Goal: Task Accomplishment & Management: Manage account settings

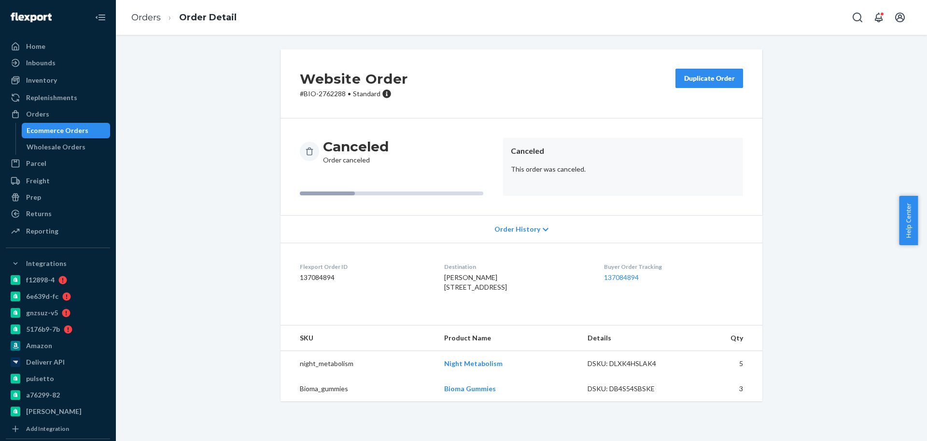
click at [64, 128] on div "Ecommerce Orders" at bounding box center [58, 131] width 62 height 10
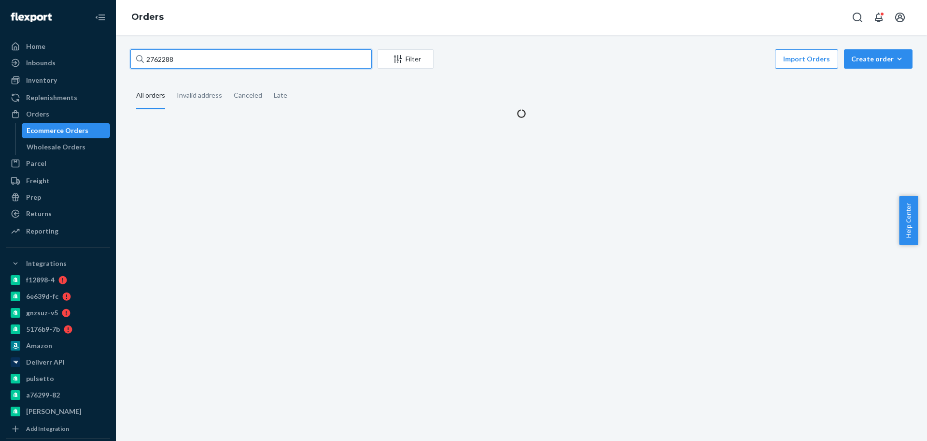
click at [249, 58] on input "2762288" at bounding box center [251, 58] width 242 height 19
paste input "2707361"
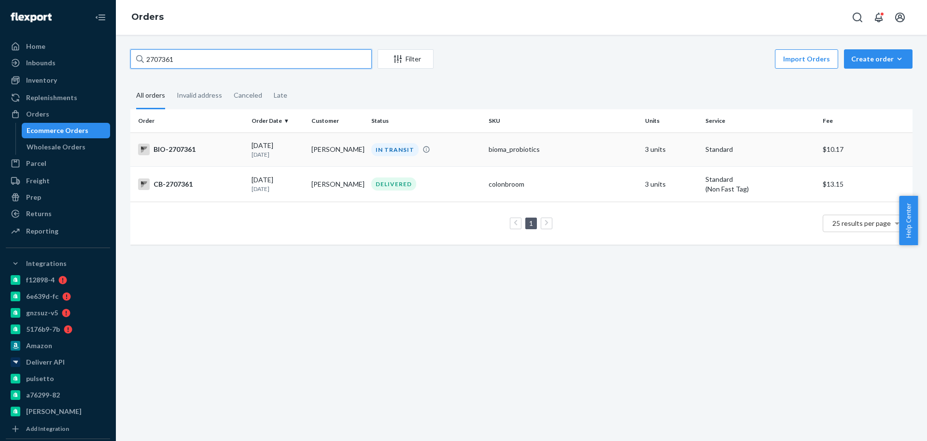
type input "2707361"
click at [204, 149] on div "BIO-2707361" at bounding box center [191, 149] width 106 height 12
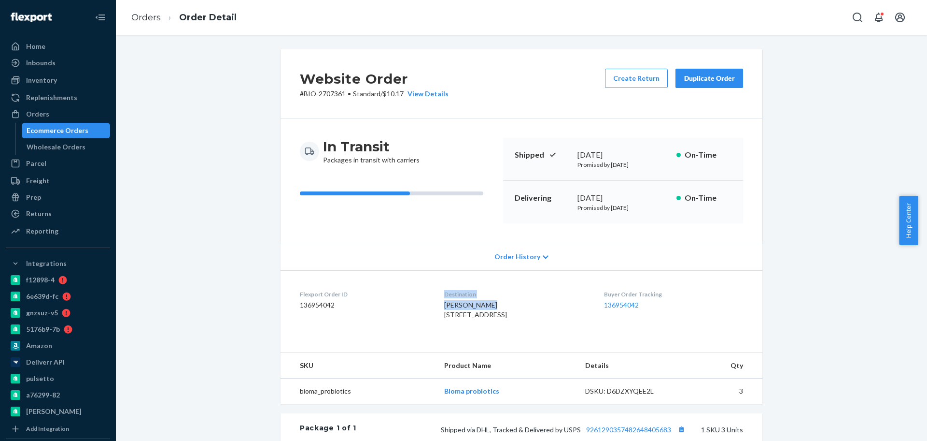
drag, startPoint x: 477, startPoint y: 300, endPoint x: 416, endPoint y: 302, distance: 60.9
click at [416, 302] on dl "Flexport Order ID 136954042 Destination Sherri Larson 8511 W 28th St Minneapoli…" at bounding box center [522, 306] width 482 height 72
click at [412, 303] on dd "136954042" at bounding box center [364, 305] width 129 height 10
drag, startPoint x: 427, startPoint y: 306, endPoint x: 480, endPoint y: 309, distance: 52.3
click at [480, 309] on dl "Flexport Order ID 136954042 Destination Sherri Larson 8511 W 28th St Minneapoli…" at bounding box center [522, 306] width 482 height 72
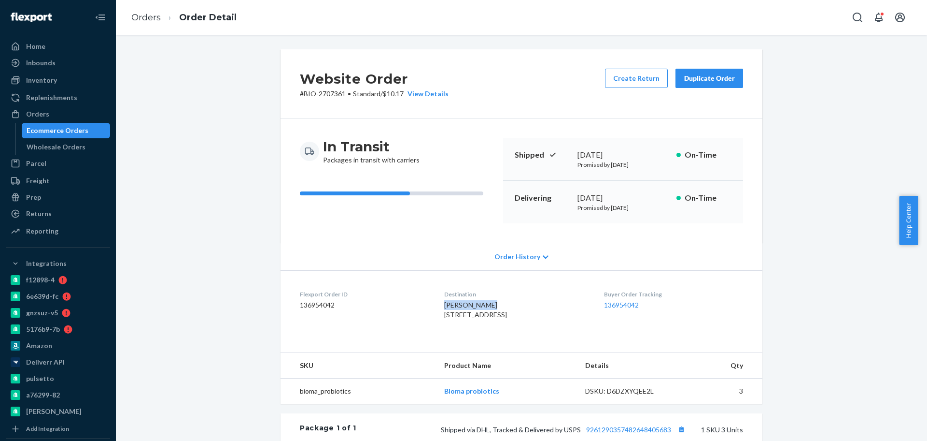
copy span "Sherri Larson"
click at [633, 75] on button "Create Return" at bounding box center [636, 78] width 63 height 19
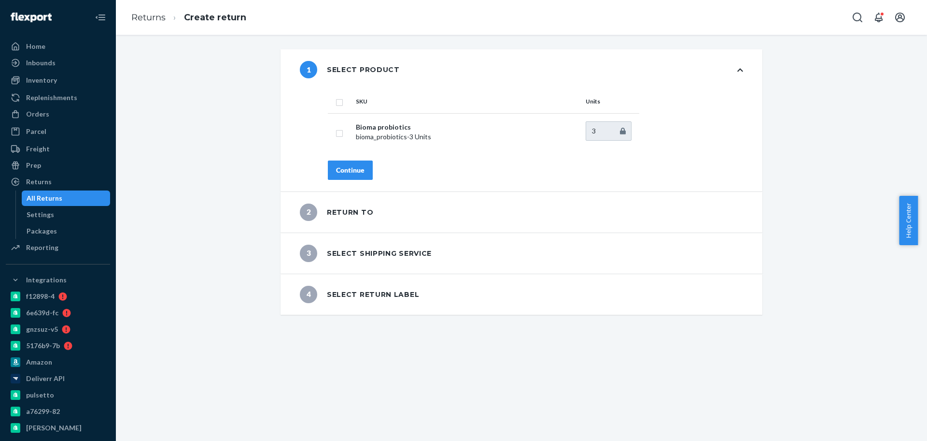
click at [336, 102] on input "checkbox" at bounding box center [340, 101] width 8 height 10
checkbox input "true"
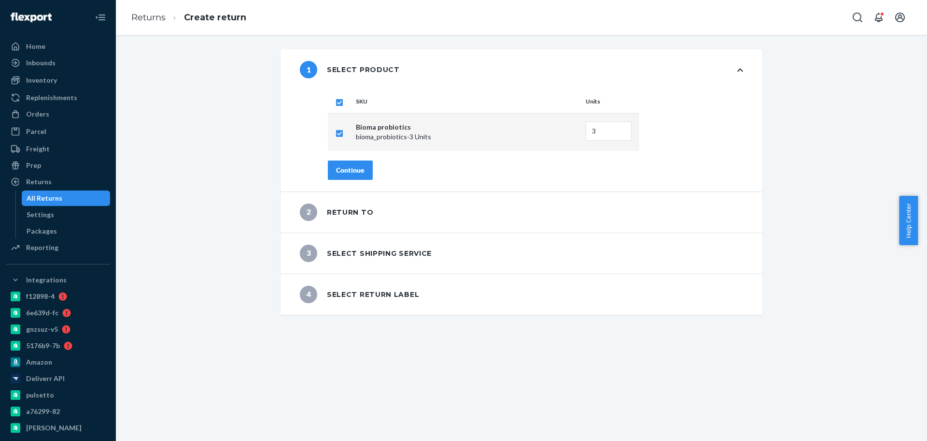
click at [349, 167] on div "Continue" at bounding box center [350, 170] width 28 height 10
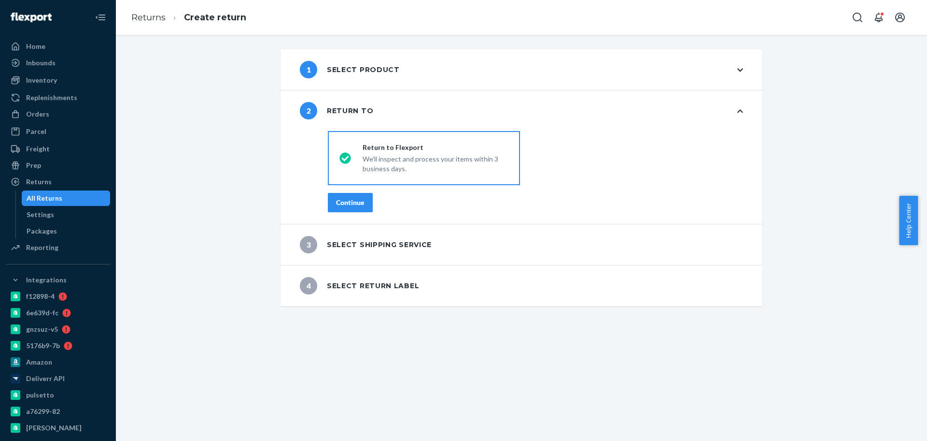
click at [349, 199] on div "Continue" at bounding box center [350, 203] width 28 height 10
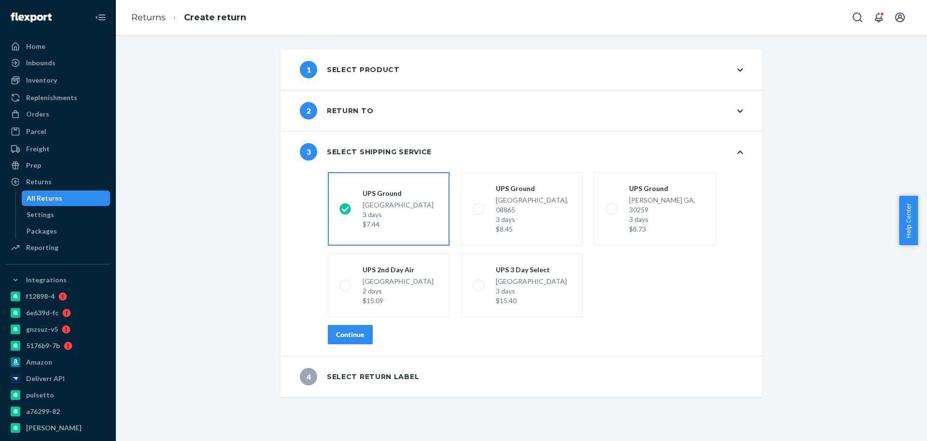
click at [340, 329] on div "Continue" at bounding box center [350, 334] width 28 height 10
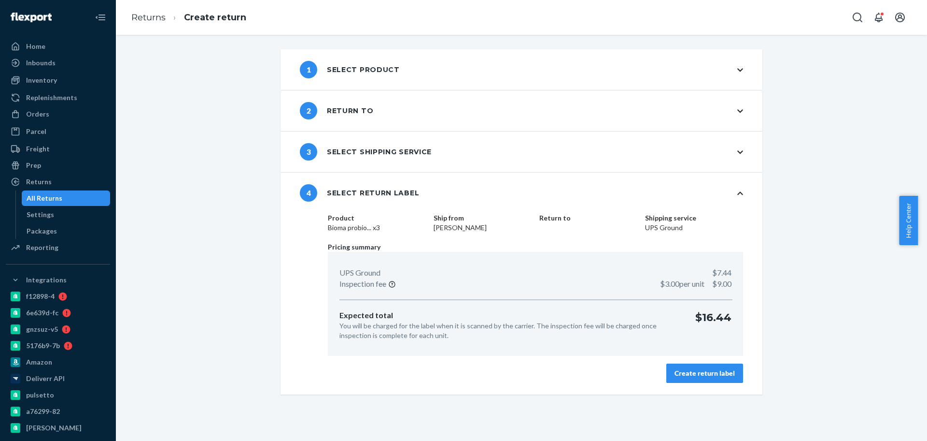
click at [713, 374] on div "Create return label" at bounding box center [705, 373] width 60 height 10
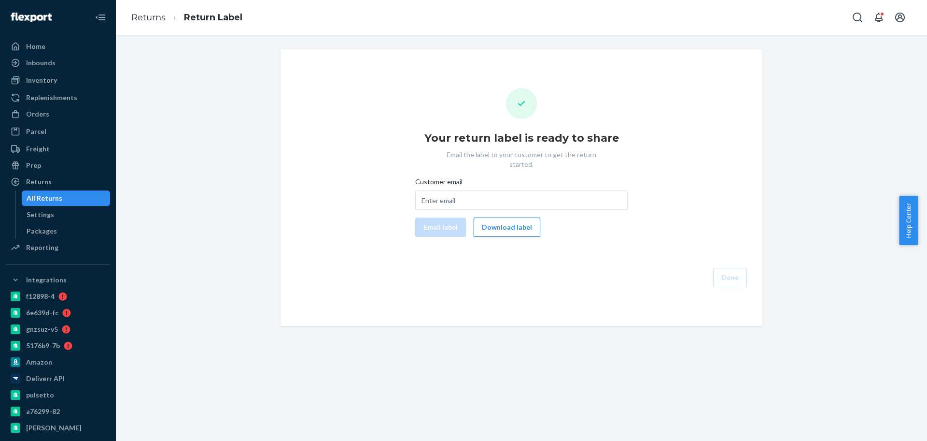
click at [501, 223] on button "Download label" at bounding box center [507, 226] width 67 height 19
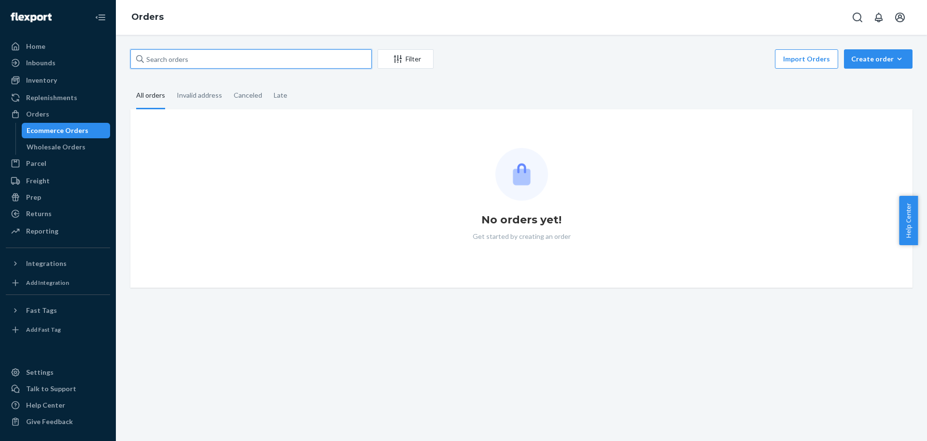
click at [225, 57] on input "text" at bounding box center [251, 58] width 242 height 19
paste input "2759332"
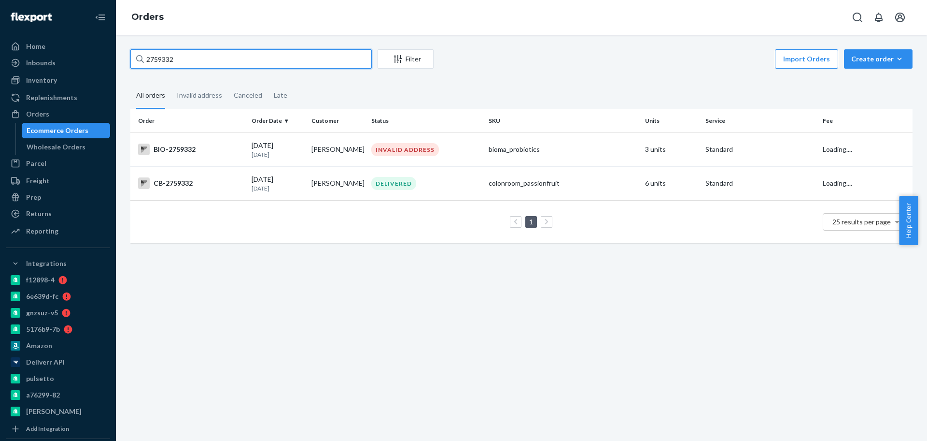
type input "2759332"
click at [199, 150] on div "BIO-2759332" at bounding box center [191, 149] width 106 height 12
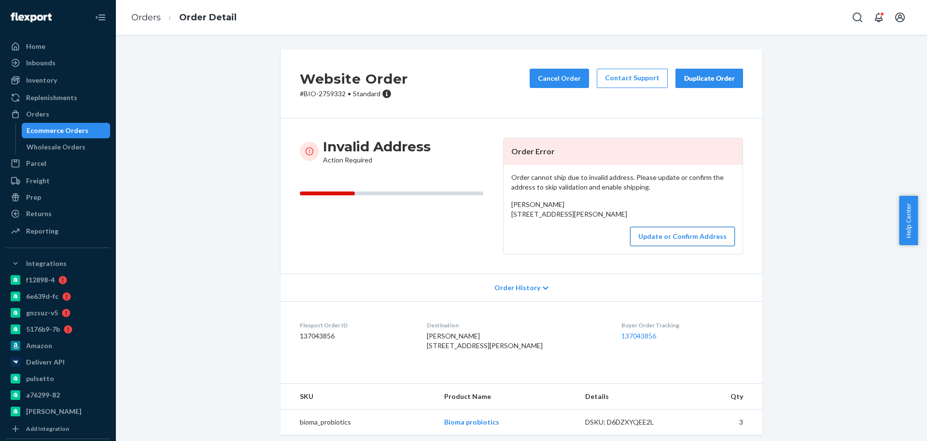
click at [668, 246] on button "Update or Confirm Address" at bounding box center [682, 236] width 105 height 19
click at [653, 246] on button "Update or Confirm Address" at bounding box center [682, 236] width 105 height 19
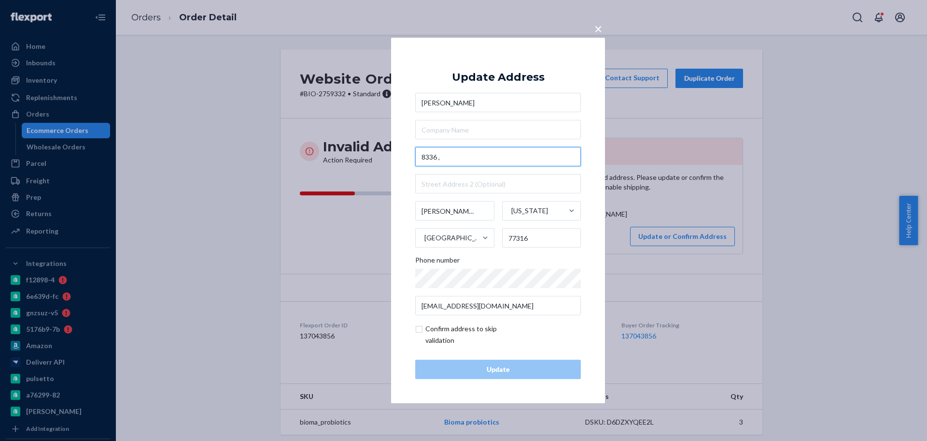
click at [464, 160] on input "8336 ," at bounding box center [498, 156] width 166 height 19
paste input "Monarch Court"
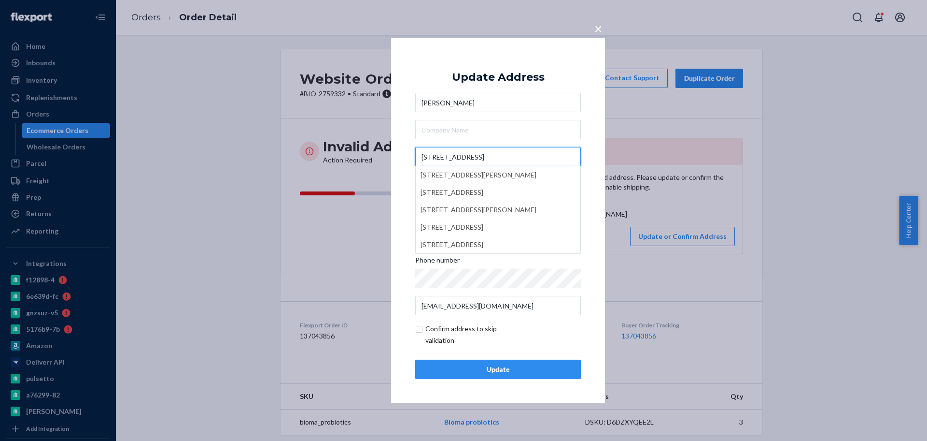
type input "8336 Monarch Court"
click at [393, 230] on div "× Update Address Lema Grant 8336 Monarch Court 8336 Monarch Drive, Montgomery, …" at bounding box center [498, 220] width 214 height 365
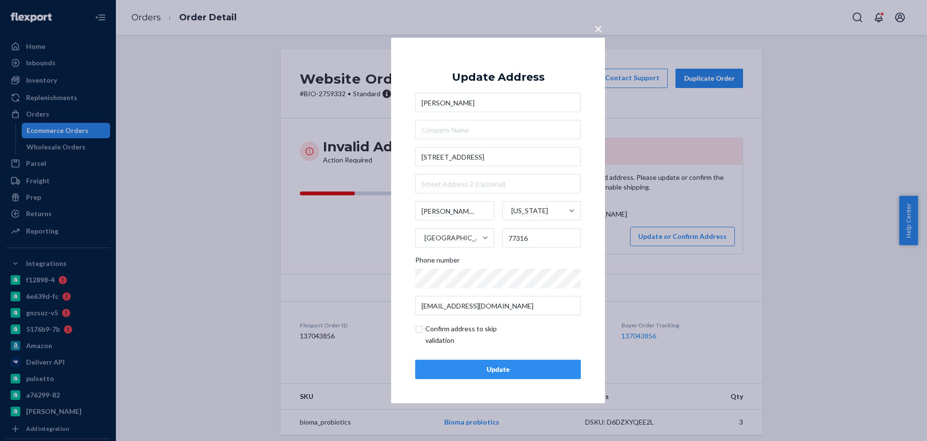
click at [471, 367] on div "Update" at bounding box center [498, 369] width 149 height 10
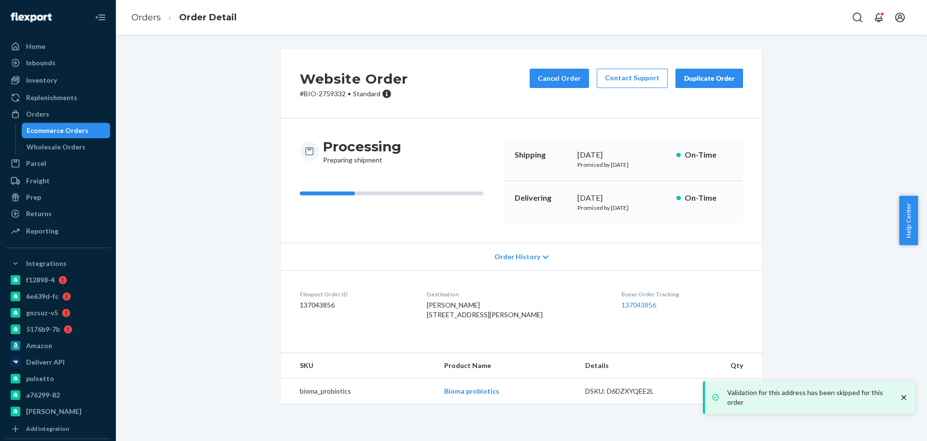
drag, startPoint x: 150, startPoint y: 180, endPoint x: 155, endPoint y: 181, distance: 5.4
click at [154, 181] on div "Website Order # BIO-2759332 • Standard Cancel Order Contact Support Duplicate O…" at bounding box center [521, 232] width 797 height 366
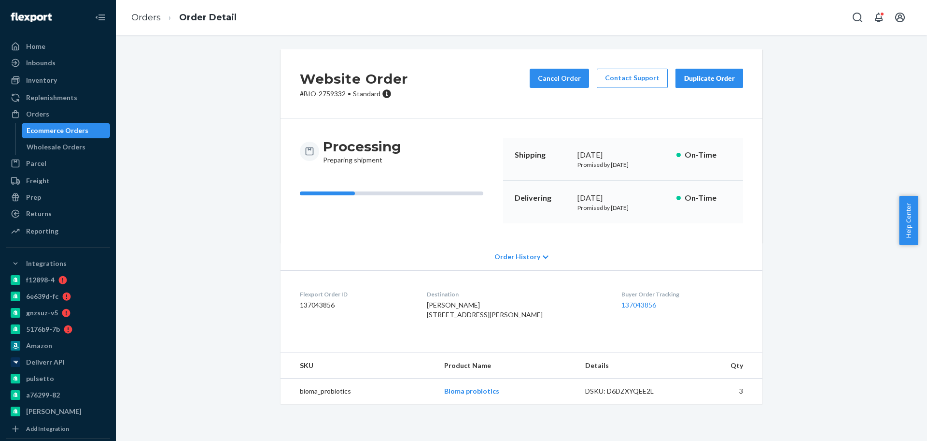
click at [70, 128] on div "Ecommerce Orders" at bounding box center [58, 131] width 62 height 10
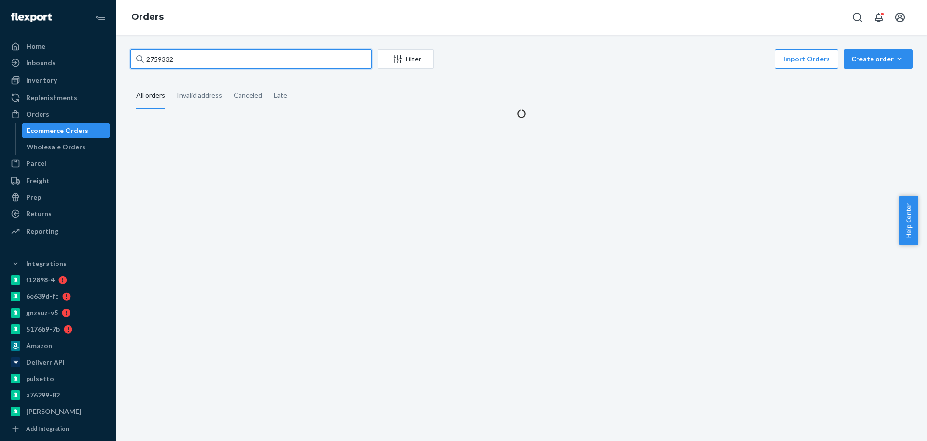
click at [201, 57] on input "2759332" at bounding box center [251, 58] width 242 height 19
paste input "2703380"
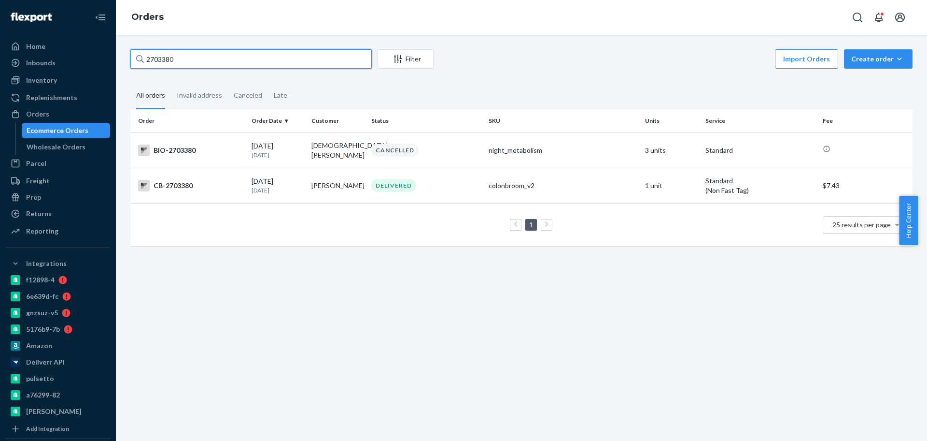
type input "2703380"
click at [212, 150] on div "BIO-2703380" at bounding box center [191, 150] width 106 height 12
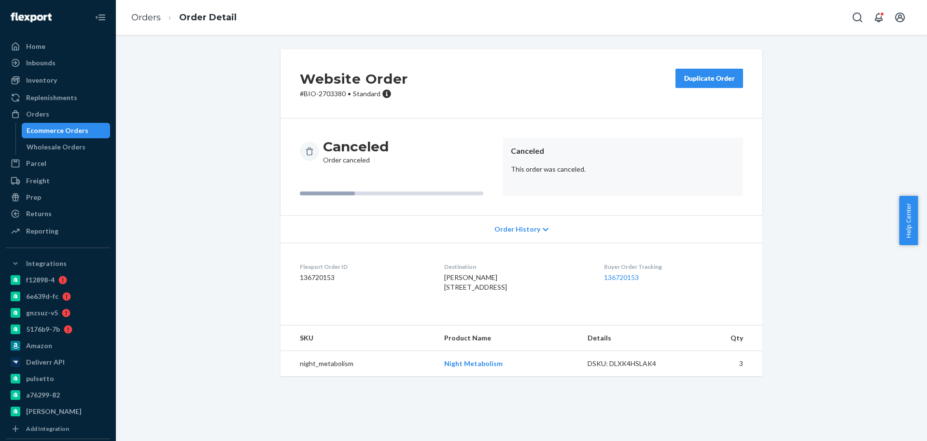
click at [85, 127] on div "Ecommerce Orders" at bounding box center [66, 131] width 87 height 14
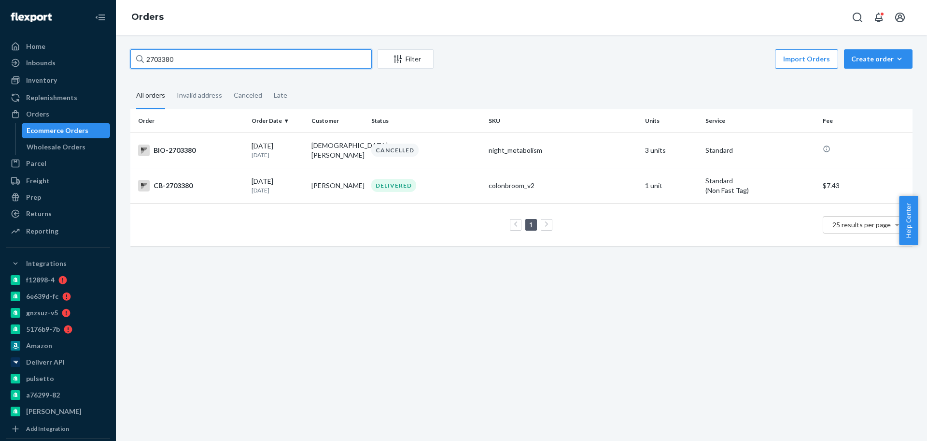
click at [240, 65] on input "2703380" at bounding box center [251, 58] width 242 height 19
paste input "text"
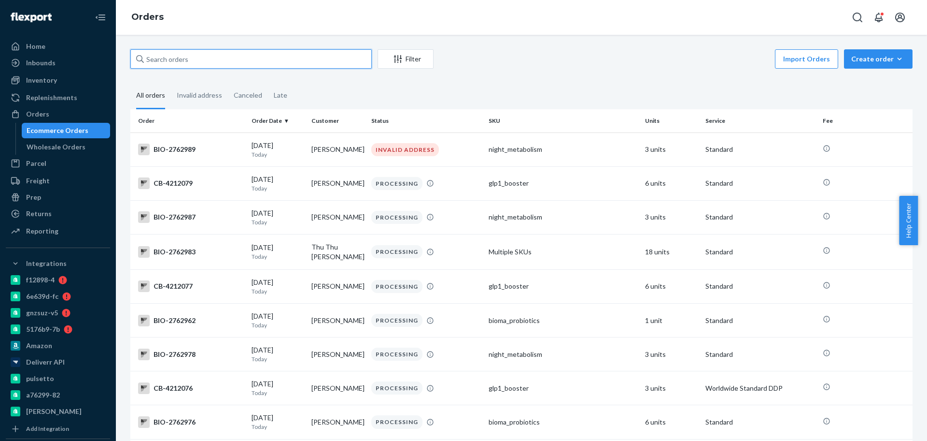
paste input "2703380"
type input "2703380"
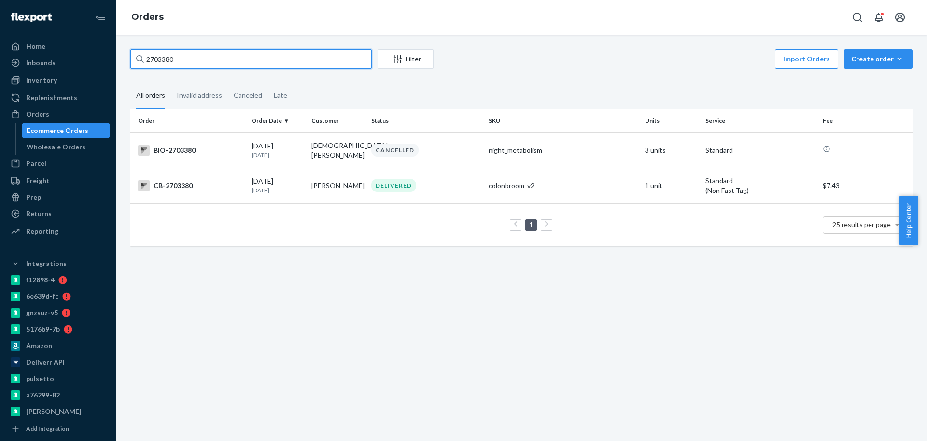
click at [240, 65] on input "2703380" at bounding box center [251, 58] width 242 height 19
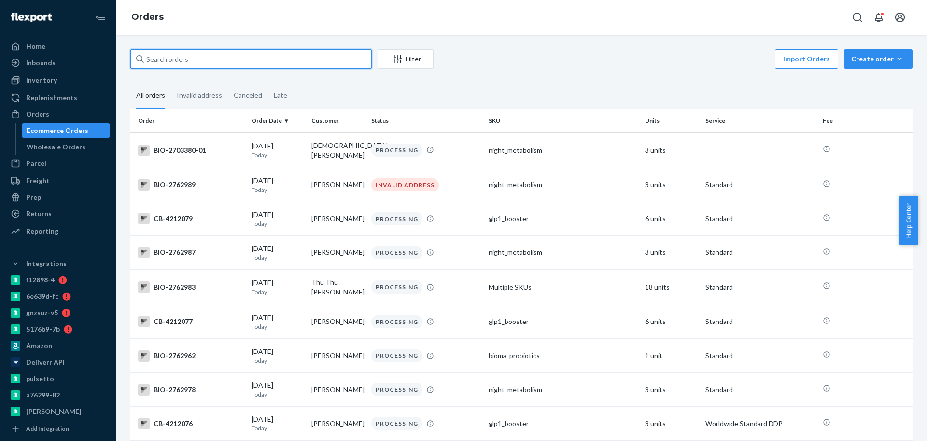
click at [237, 59] on input "text" at bounding box center [251, 58] width 242 height 19
paste input "2703380"
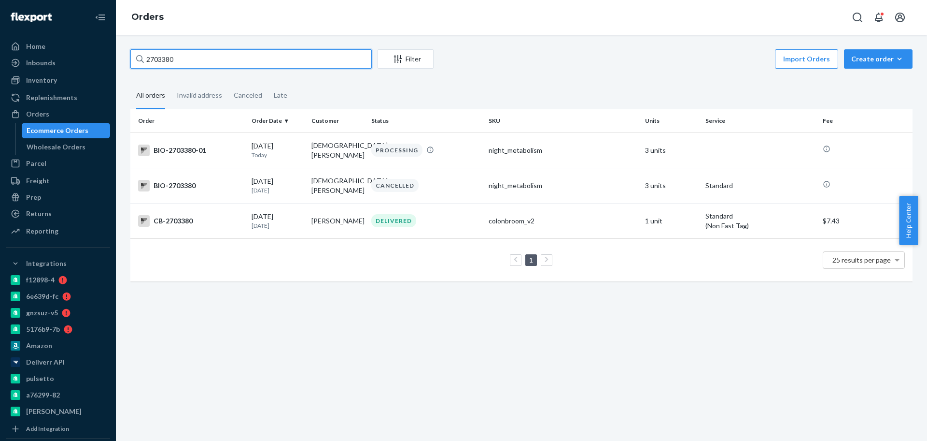
click at [206, 64] on input "2703380" at bounding box center [251, 58] width 242 height 19
paste input "Patty Baas"
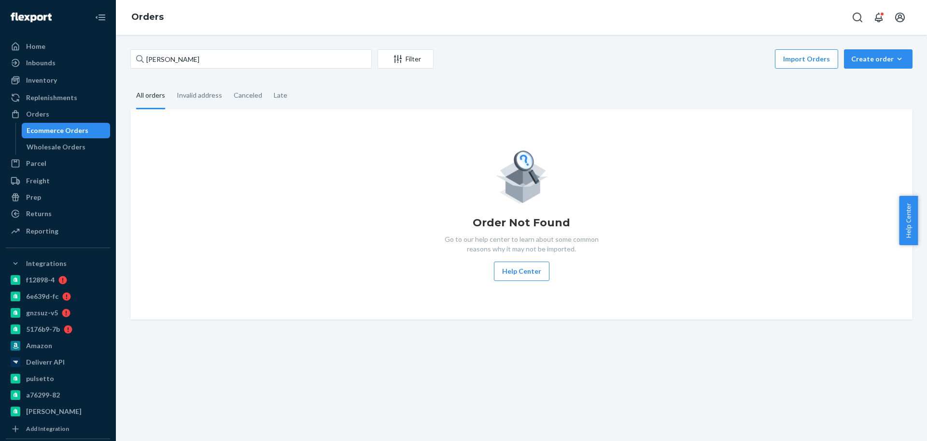
click at [223, 76] on div "Patty Baas Filter Import Orders Create order Ecommerce order Removal order All …" at bounding box center [521, 184] width 797 height 270
click at [224, 58] on input "Patty Baas" at bounding box center [251, 58] width 242 height 19
paste input "Patty Baas"
type input "Patty BaasPatty Baas"
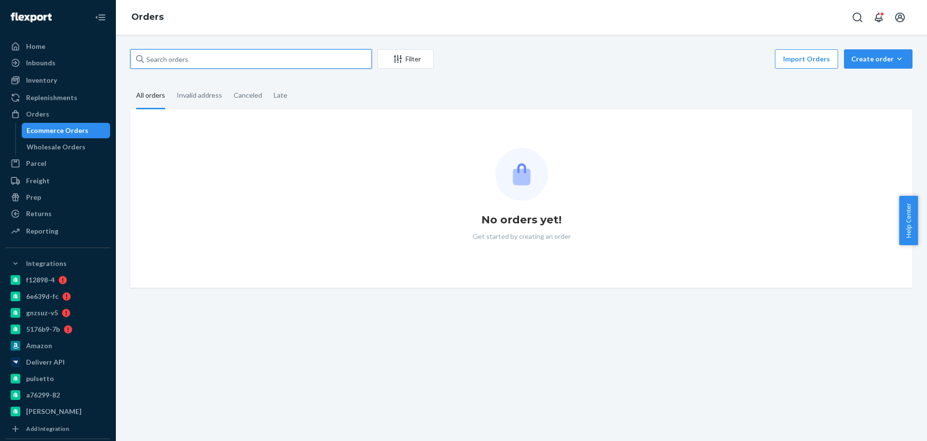
paste input "Patty Baas"
type input "Patty Baas"
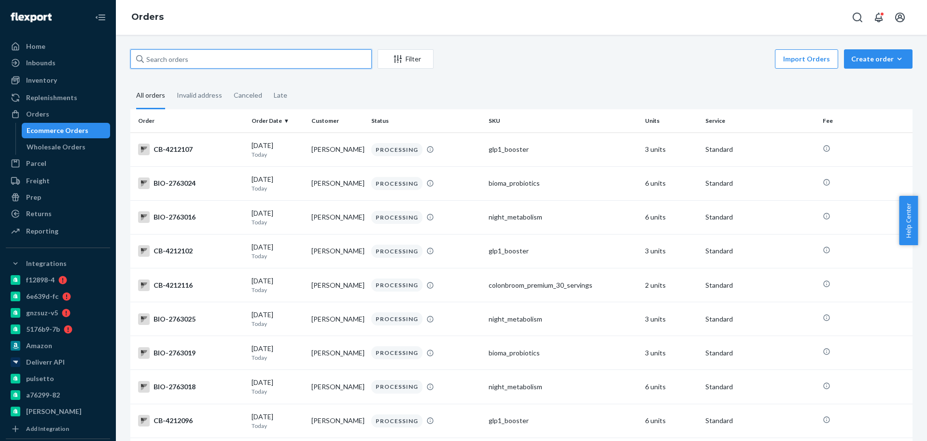
click at [208, 61] on input "text" at bounding box center [251, 58] width 242 height 19
paste input "2752809"
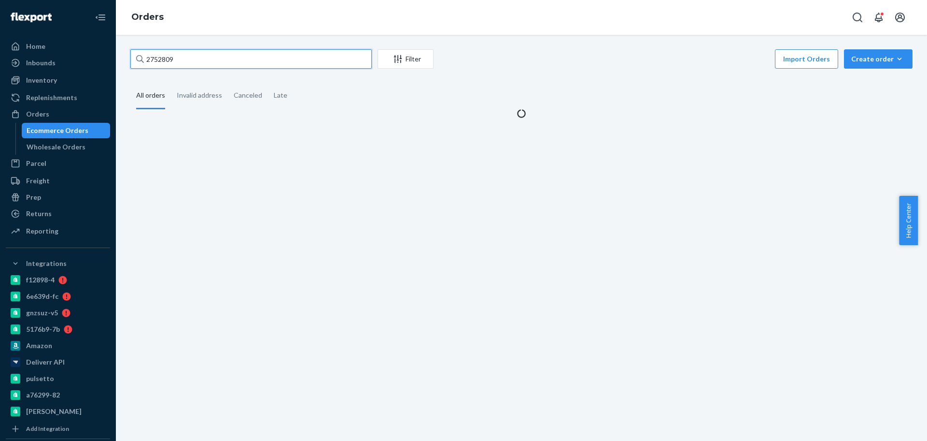
type input "2752809"
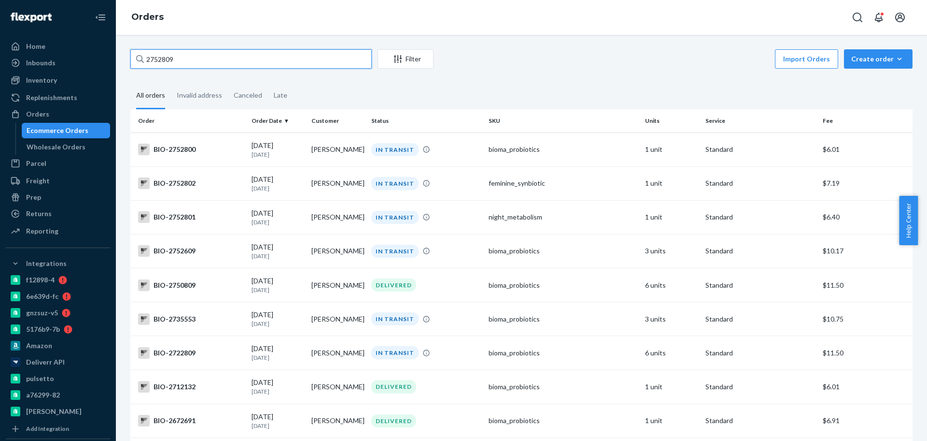
drag, startPoint x: 220, startPoint y: 63, endPoint x: 215, endPoint y: 75, distance: 12.4
click at [220, 65] on input "2752809" at bounding box center [251, 58] width 242 height 19
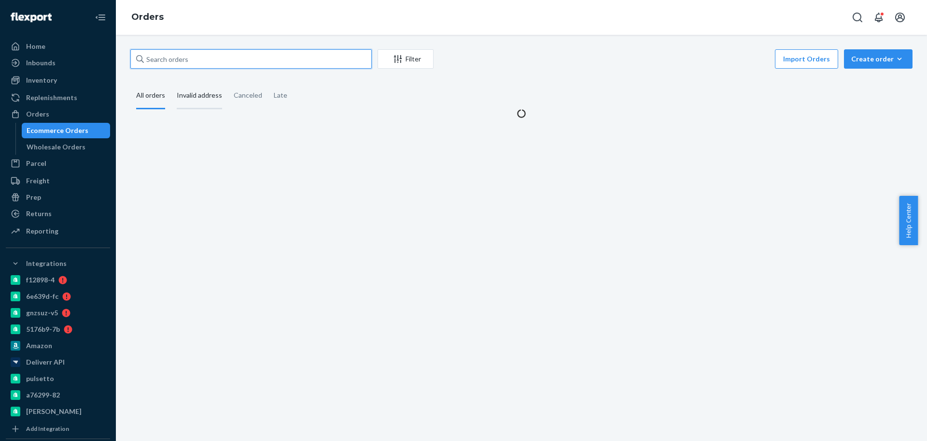
paste input "2752809"
type input "2752809"
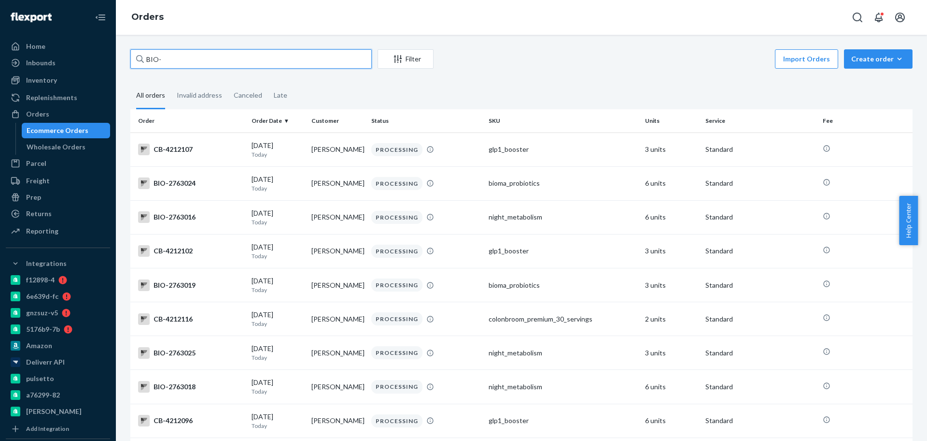
paste input "2752809"
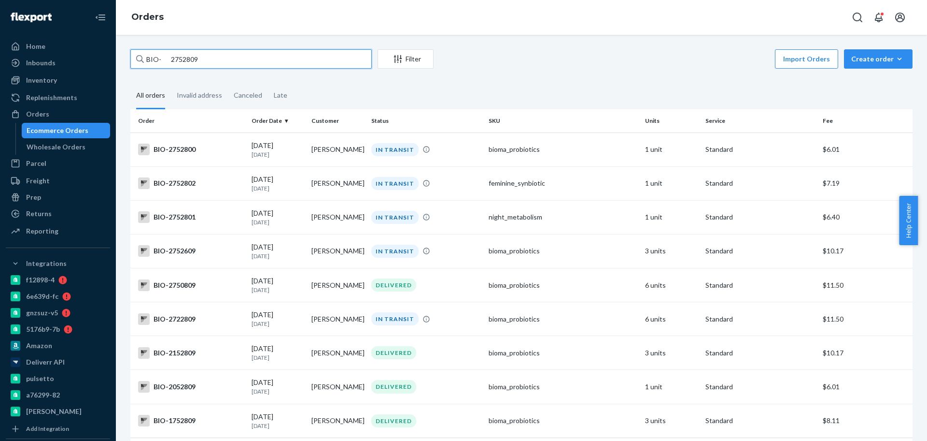
click at [239, 55] on input "BIO- 2752809" at bounding box center [251, 58] width 242 height 19
click at [226, 58] on input "BIO- 2752809" at bounding box center [251, 58] width 242 height 19
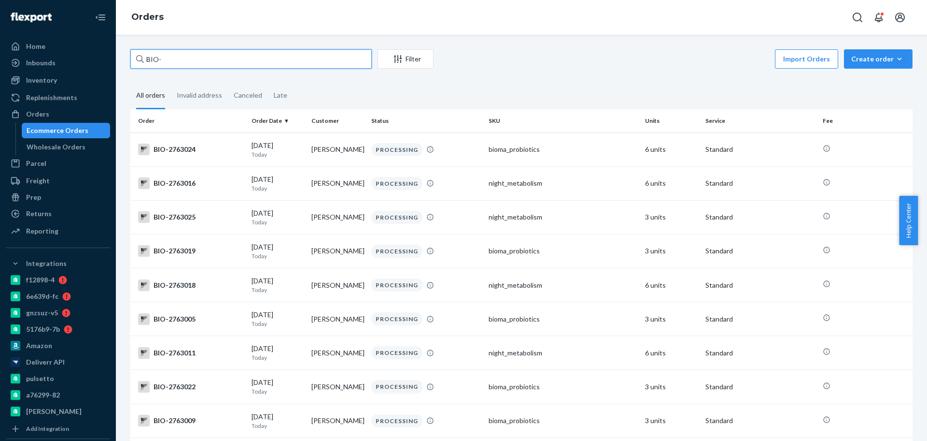
paste input "2752809"
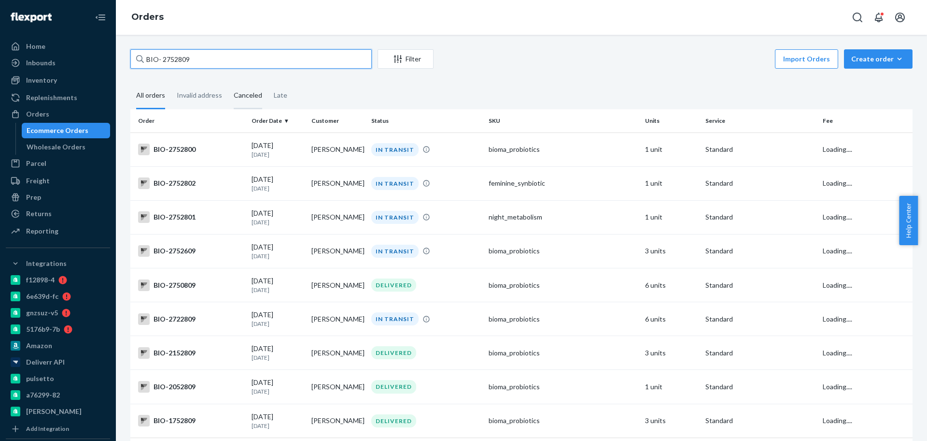
type input "BIO- 2752809"
click at [233, 60] on input "BIO- 2752809" at bounding box center [251, 58] width 242 height 19
click at [233, 58] on input "BIO- 2752809" at bounding box center [251, 58] width 242 height 19
click at [272, 62] on input "BIO- 2752809" at bounding box center [251, 58] width 242 height 19
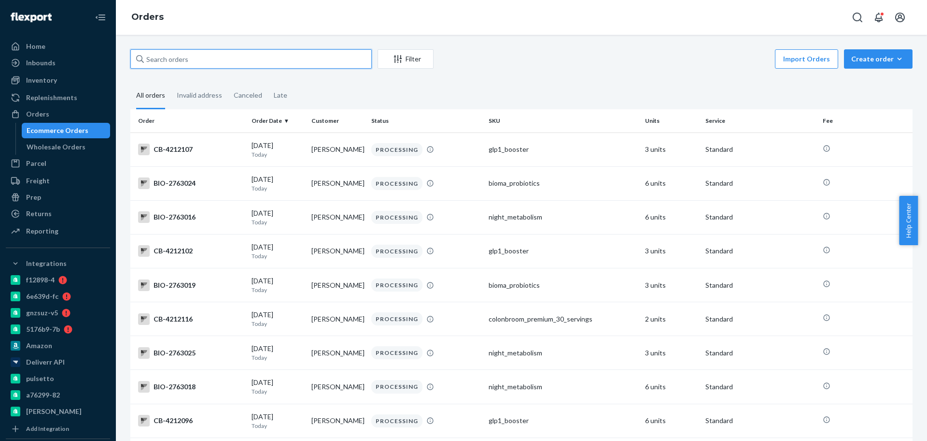
paste input "2752809"
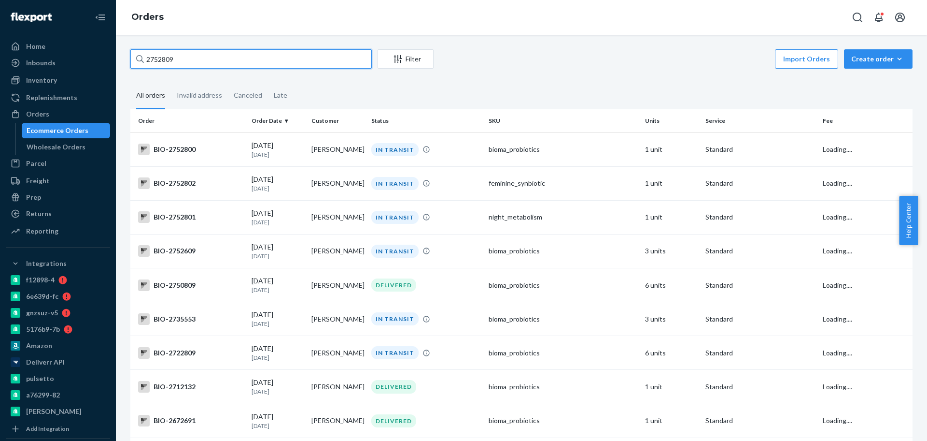
type input "2752809"
click at [272, 62] on input "2752809" at bounding box center [251, 58] width 242 height 19
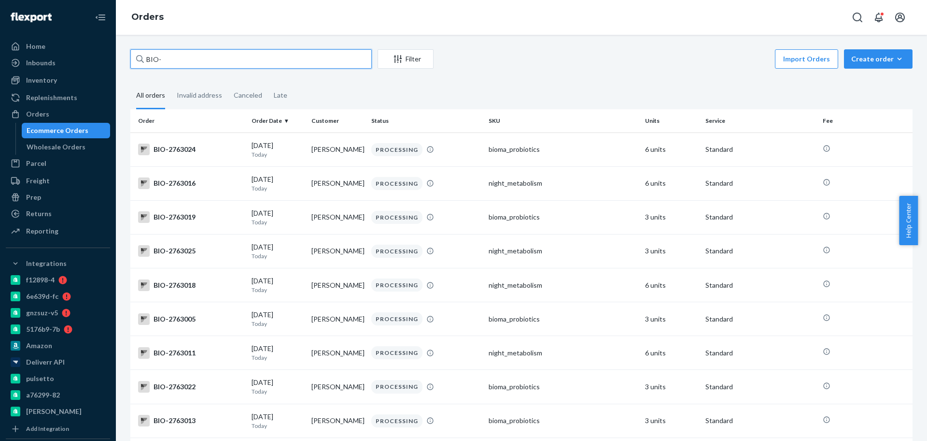
paste input "2752809"
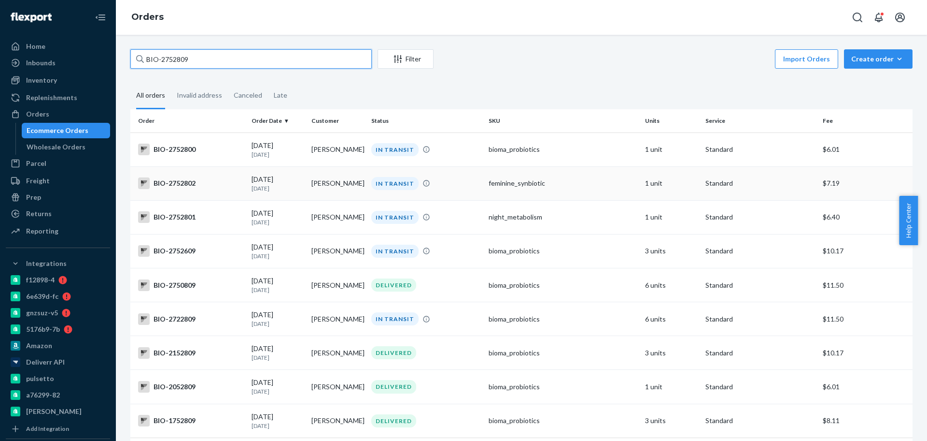
type input "BIO-2752809"
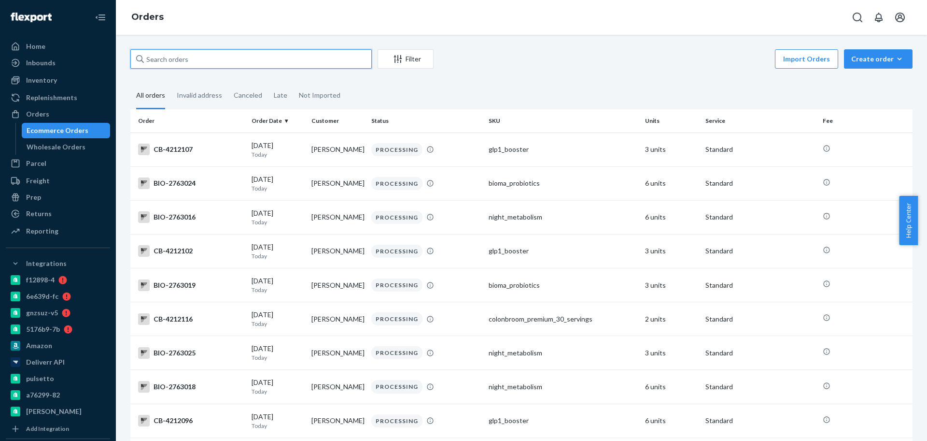
click at [206, 60] on input "text" at bounding box center [251, 58] width 242 height 19
paste input "BIO-2752809"
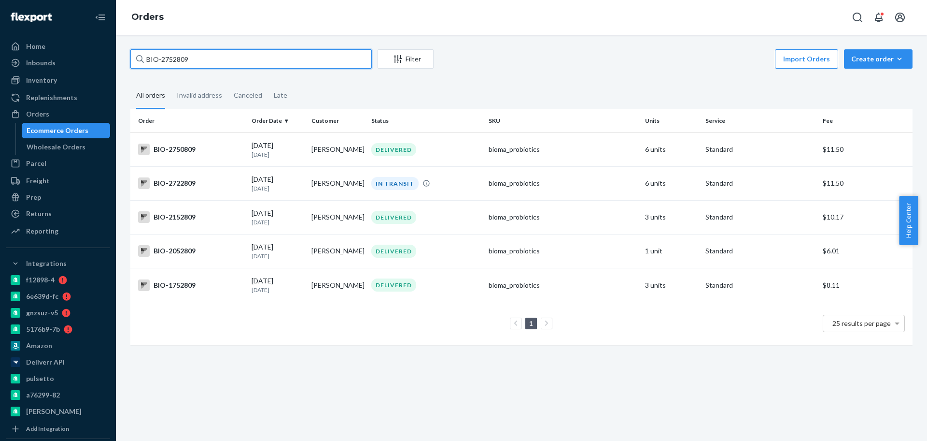
click at [253, 56] on input "BIO-2752809" at bounding box center [251, 58] width 242 height 19
paste input "Allison McElhaney"
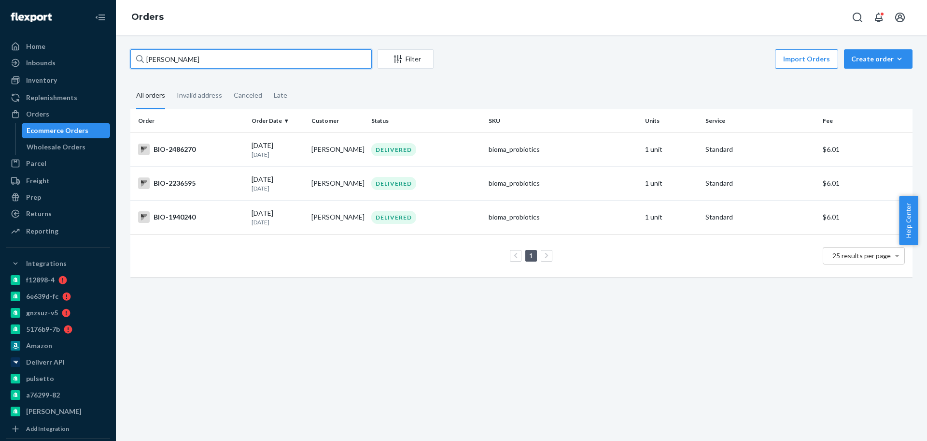
click at [224, 57] on input "Allison McElhaney" at bounding box center [251, 58] width 242 height 19
paste input "BIO-2752809"
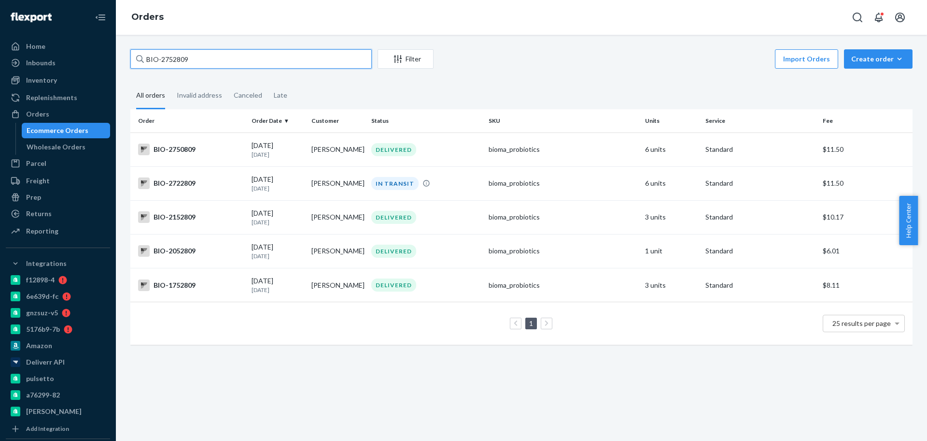
click at [249, 62] on input "BIO-2752809" at bounding box center [251, 58] width 242 height 19
paste input "betsyboo132911@gmail.com"
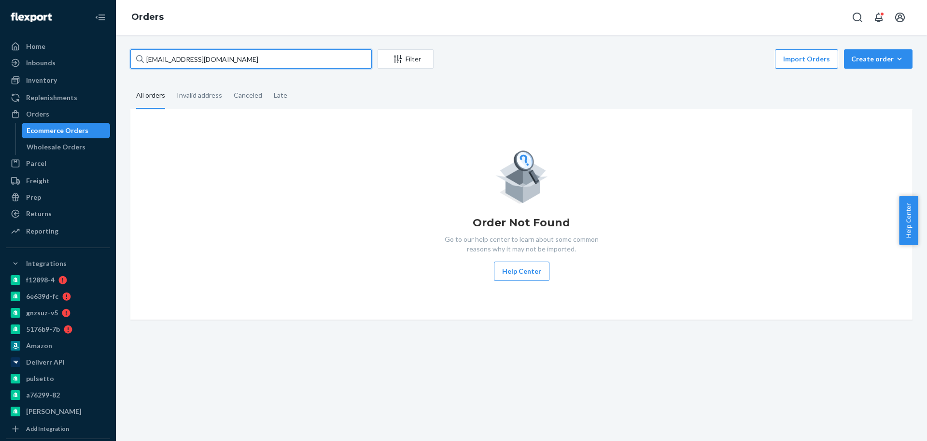
click at [186, 61] on input "betsyboo132911@gmail.com" at bounding box center [251, 58] width 242 height 19
paste input "2709597"
click at [230, 62] on input "2709597a" at bounding box center [251, 58] width 242 height 19
paste input "text"
type input "2709597"
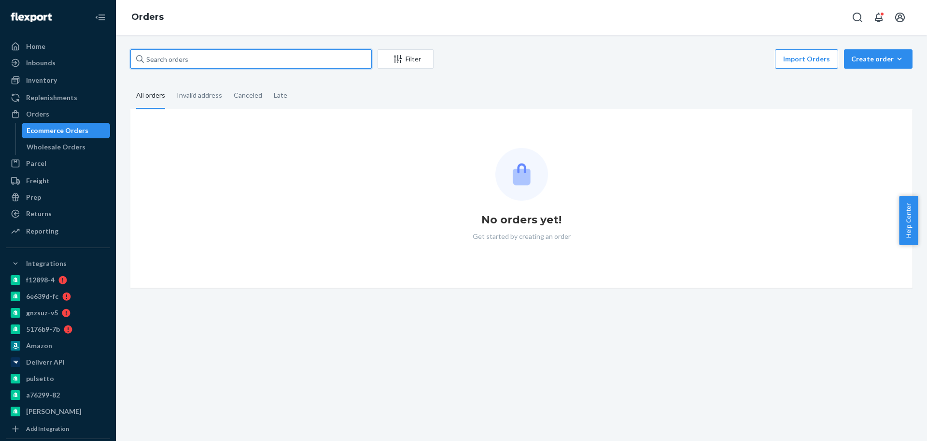
paste input "2709597"
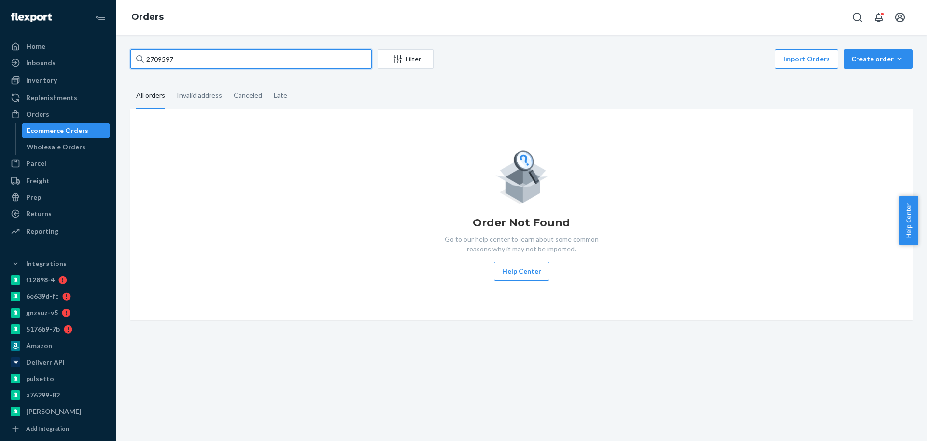
type input "2709597"
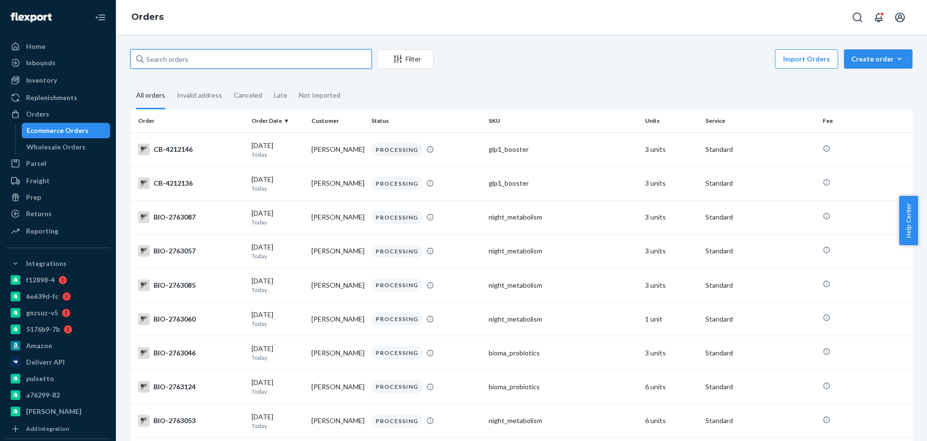
click at [208, 59] on input "text" at bounding box center [251, 58] width 242 height 19
paste input "2709597"
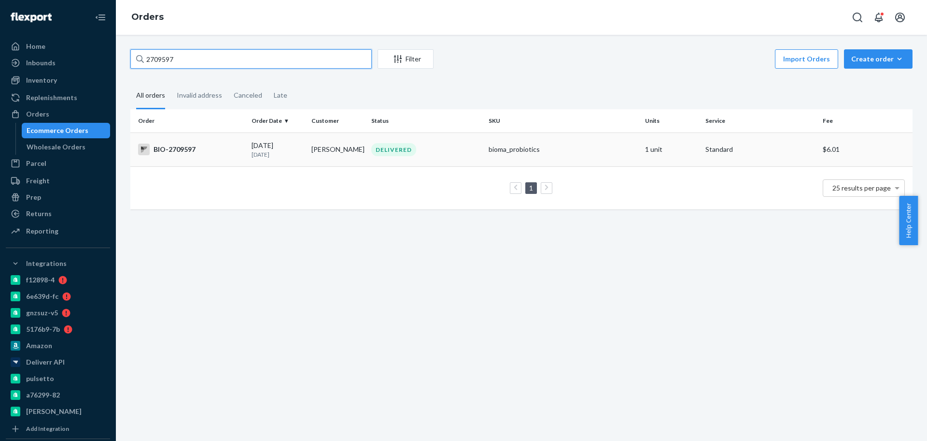
type input "2709597"
click at [196, 150] on div "BIO-2709597" at bounding box center [191, 149] width 106 height 12
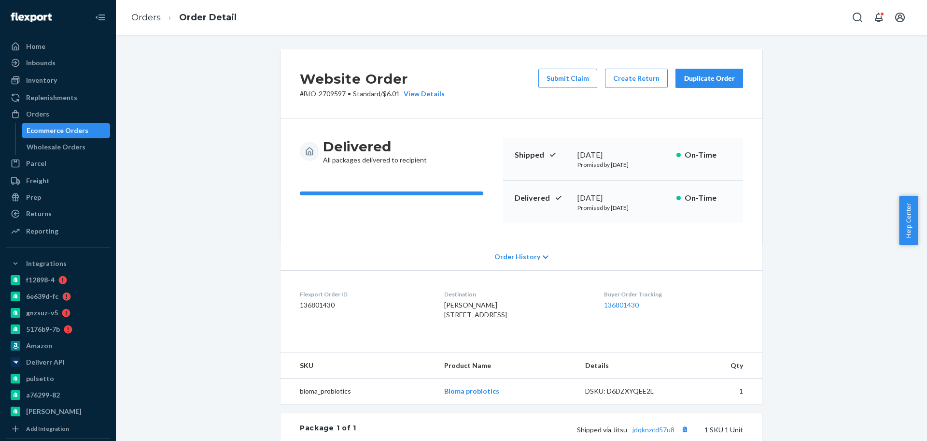
drag, startPoint x: 400, startPoint y: 166, endPoint x: 403, endPoint y: 162, distance: 5.2
click at [403, 162] on div "Delivered All packages delivered to recipient" at bounding box center [398, 180] width 196 height 85
click at [403, 162] on div "Delivered All packages delivered to recipient" at bounding box center [375, 151] width 104 height 27
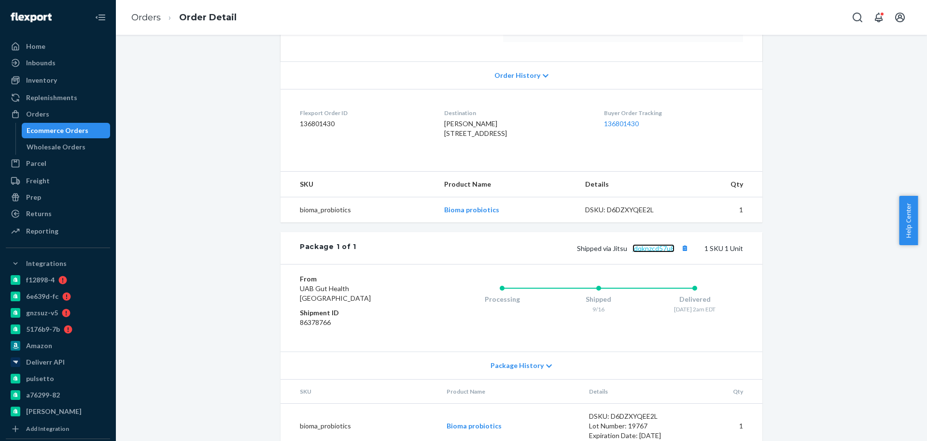
click at [638, 252] on link "jdqknzcd57u8" at bounding box center [654, 248] width 42 height 8
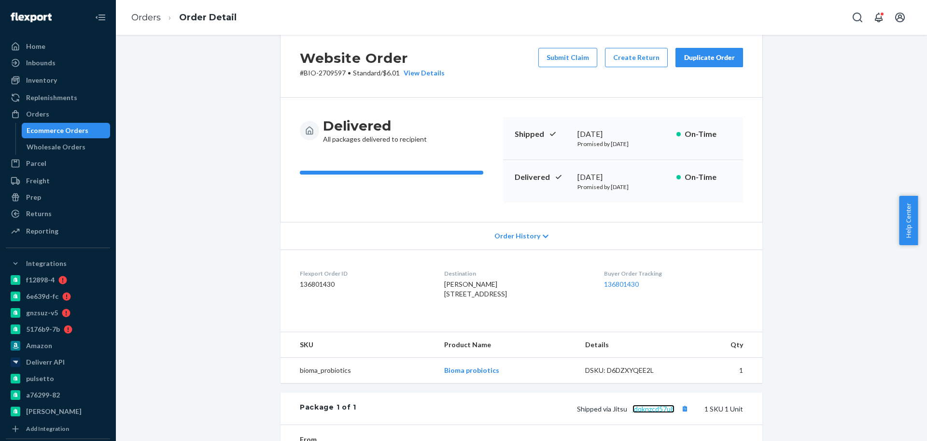
scroll to position [0, 0]
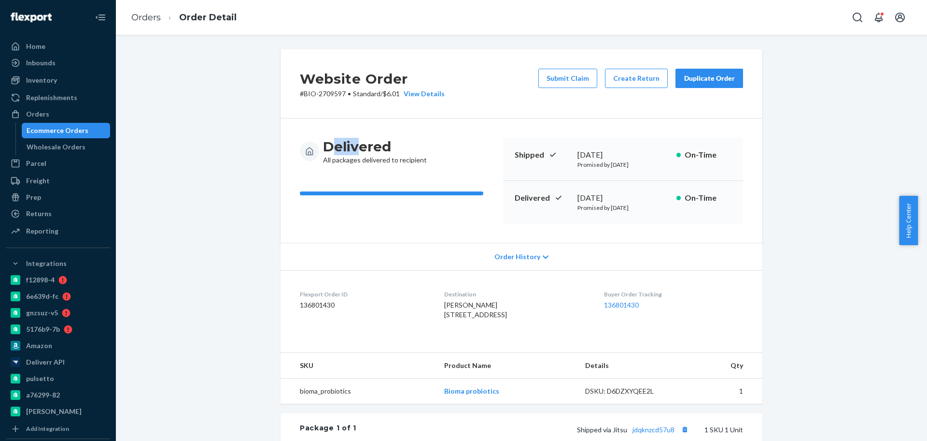
drag, startPoint x: 351, startPoint y: 151, endPoint x: 350, endPoint y: 161, distance: 10.6
click at [338, 158] on div "Delivered All packages delivered to recipient" at bounding box center [375, 151] width 104 height 27
drag, startPoint x: 572, startPoint y: 179, endPoint x: 633, endPoint y: 194, distance: 62.2
click at [574, 180] on div "Shipped September 16, 2025 Promised by September 16, 2025 On-Time Delivered Sep…" at bounding box center [623, 180] width 240 height 85
drag, startPoint x: 482, startPoint y: 305, endPoint x: 434, endPoint y: 306, distance: 47.8
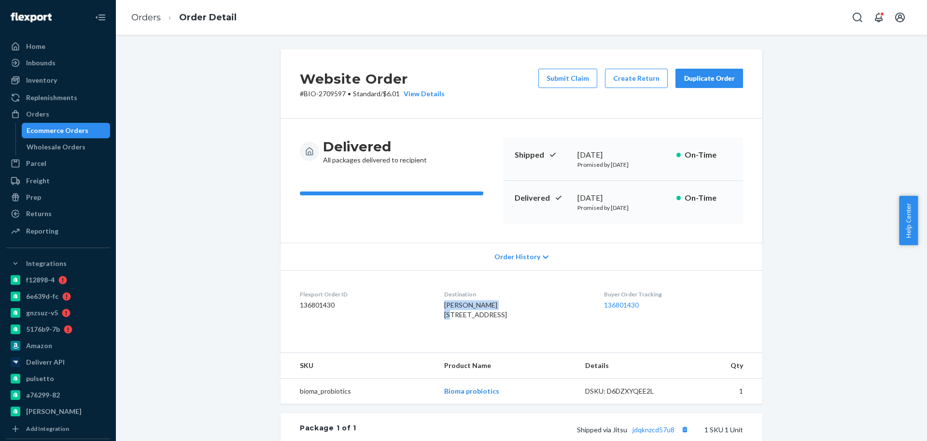
click at [444, 306] on div "Dorothy Figlioli 145 95th St Apt A3 Brooklyn, NY 11209-7231 US" at bounding box center [516, 309] width 144 height 19
copy span "Dorothy Figlioli"
click at [629, 80] on button "Create Return" at bounding box center [636, 78] width 63 height 19
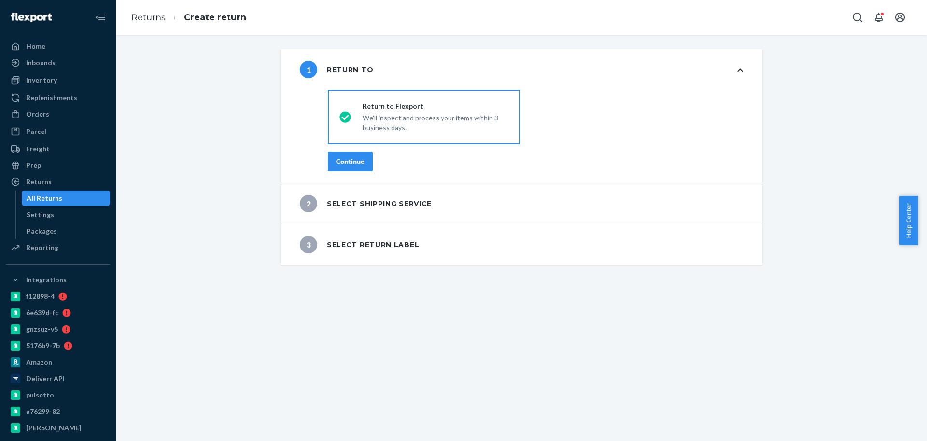
click at [337, 159] on div "Continue" at bounding box center [350, 161] width 28 height 10
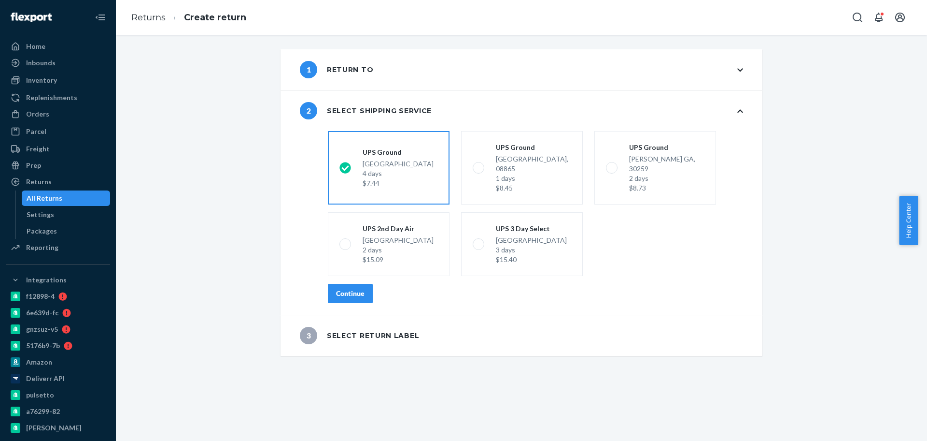
click at [340, 288] on div "Continue" at bounding box center [350, 293] width 28 height 10
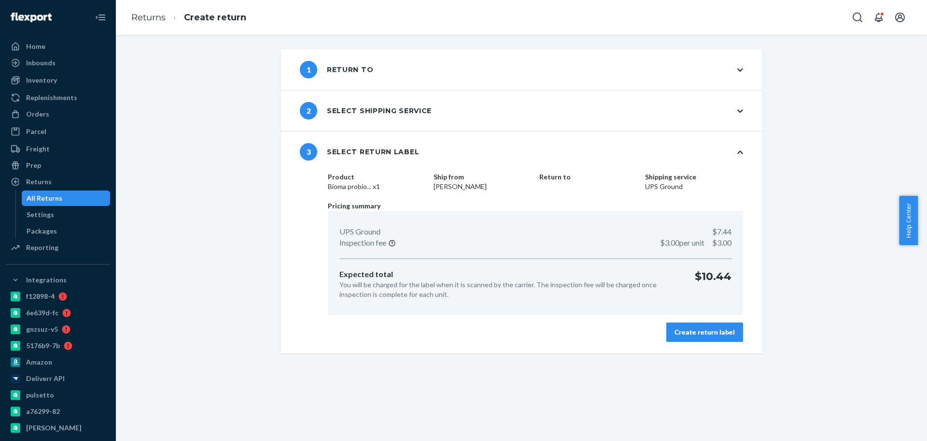
click at [669, 333] on button "Create return label" at bounding box center [705, 331] width 77 height 19
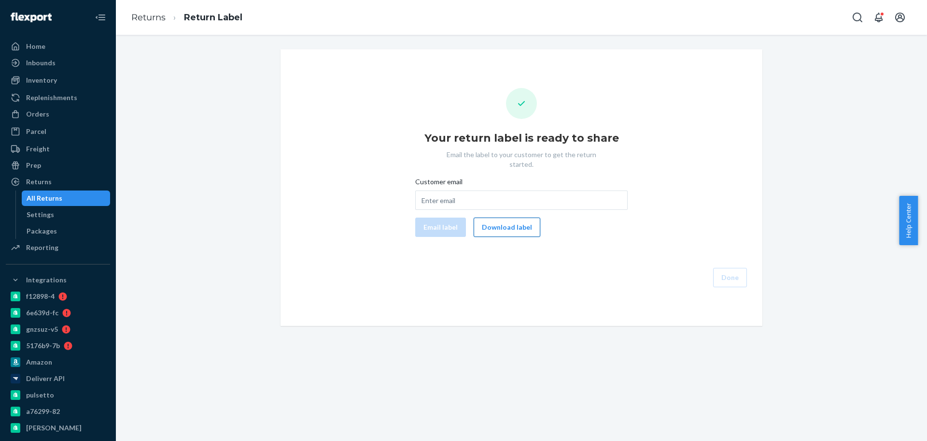
click at [502, 218] on button "Download label" at bounding box center [507, 226] width 67 height 19
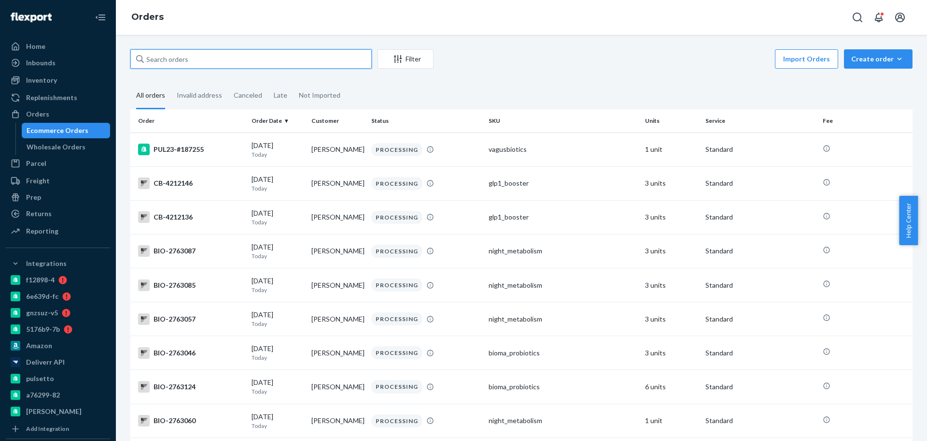
drag, startPoint x: 240, startPoint y: 53, endPoint x: 248, endPoint y: 25, distance: 29.1
click at [241, 52] on input "text" at bounding box center [251, 58] width 242 height 19
paste input "[EMAIL_ADDRESS][DOMAIN_NAME]"
type input "[EMAIL_ADDRESS][DOMAIN_NAME]"
click at [248, 55] on input "text" at bounding box center [251, 58] width 242 height 19
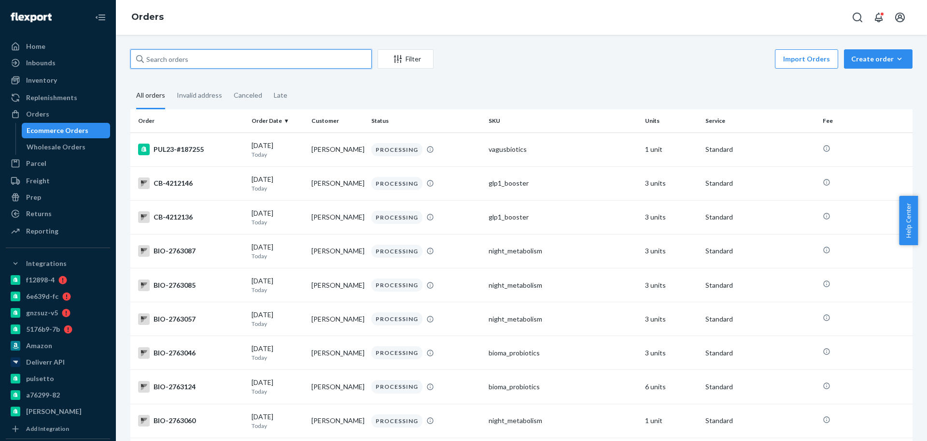
paste input "2579430"
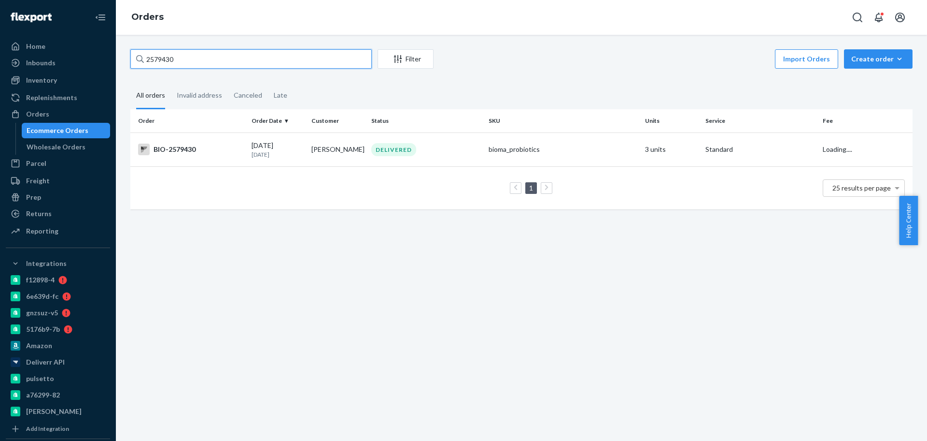
type input "2579430"
click at [210, 147] on div "BIO-2579430" at bounding box center [191, 149] width 106 height 12
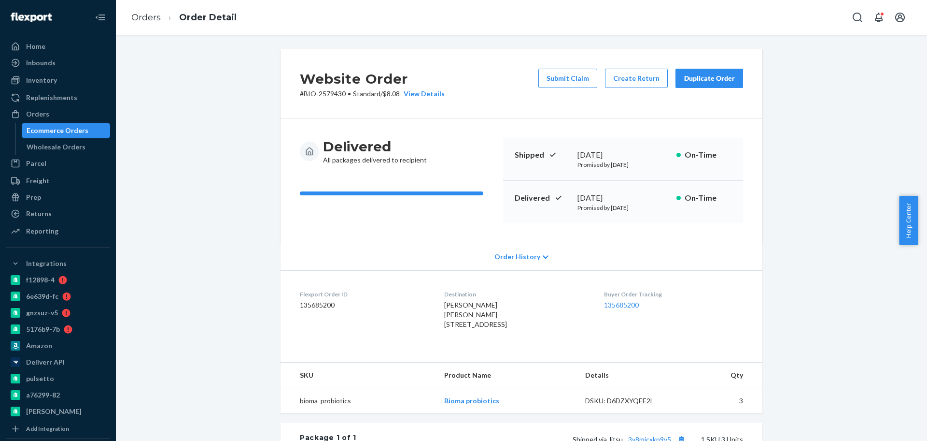
click at [426, 219] on div "Delivered All packages delivered to recipient" at bounding box center [398, 180] width 196 height 85
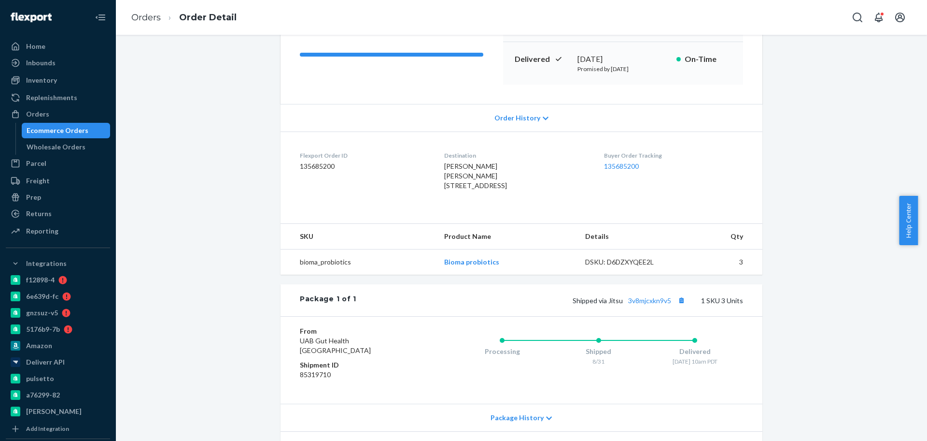
scroll to position [181, 0]
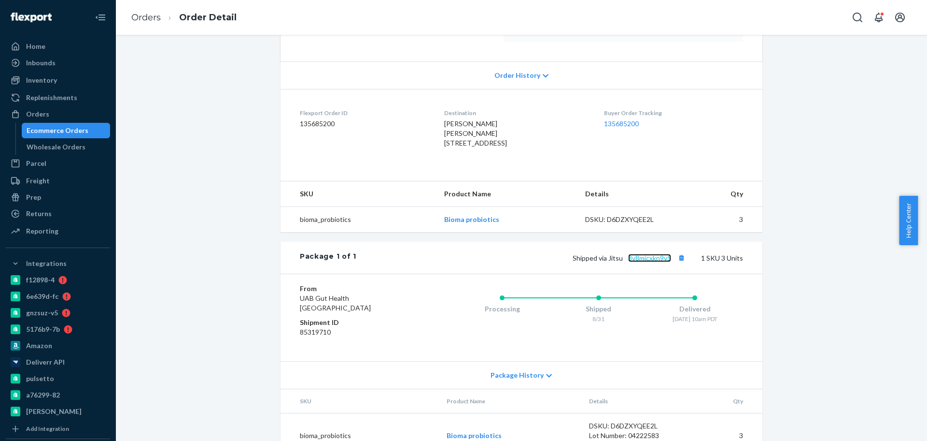
click at [656, 262] on link "3v8mjcxkn9v5" at bounding box center [649, 258] width 43 height 8
drag, startPoint x: 70, startPoint y: 127, endPoint x: 114, endPoint y: 119, distance: 45.7
click at [70, 127] on div "Ecommerce Orders" at bounding box center [58, 131] width 62 height 10
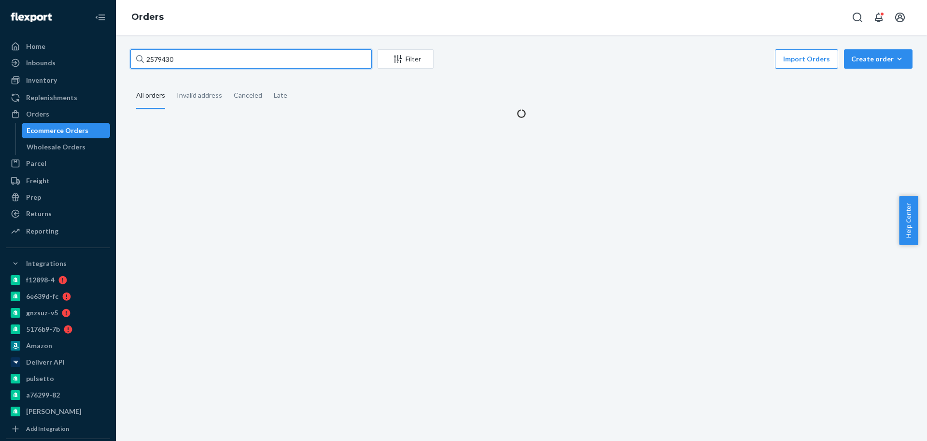
click at [242, 56] on input "2579430" at bounding box center [251, 58] width 242 height 19
paste input "16154"
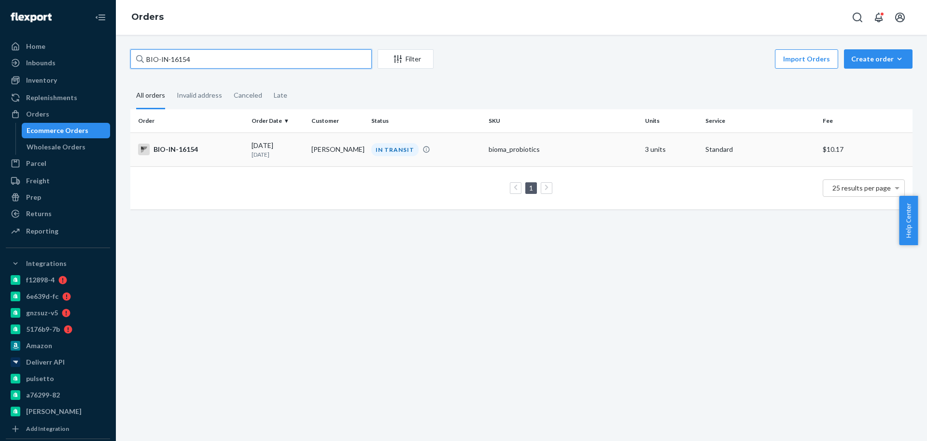
type input "BIO-IN-16154"
click at [240, 150] on div "BIO-IN-16154" at bounding box center [191, 149] width 106 height 12
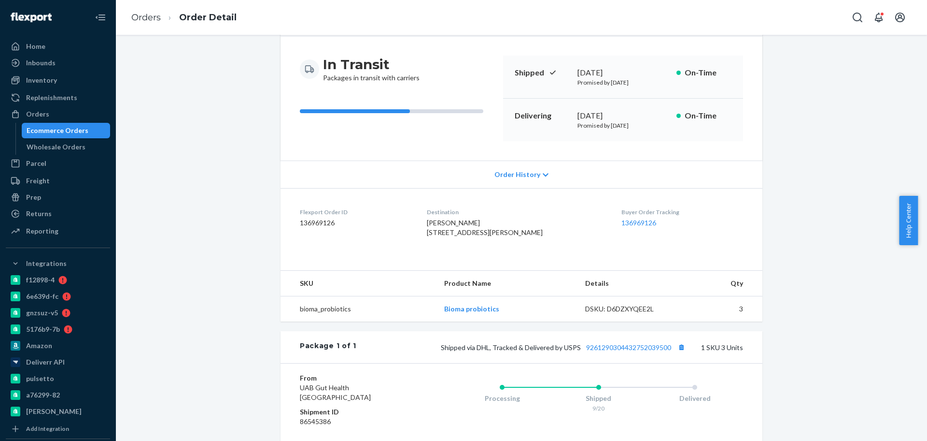
scroll to position [181, 0]
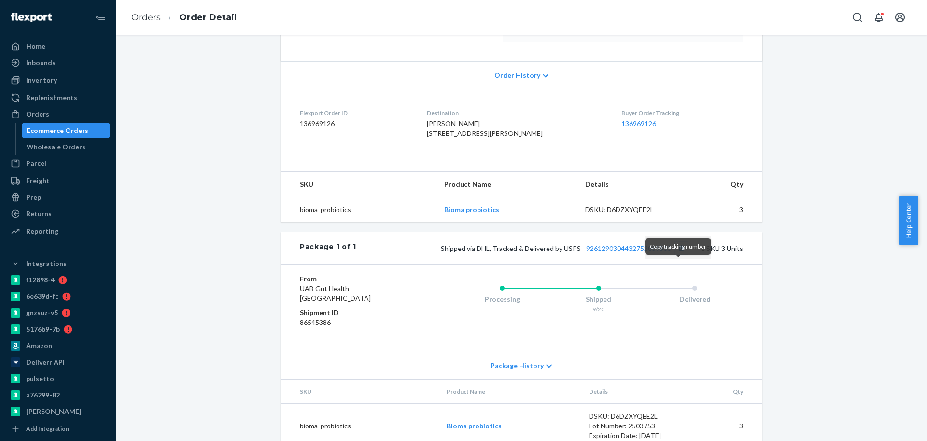
click at [678, 254] on button "Copy tracking number" at bounding box center [681, 248] width 13 height 13
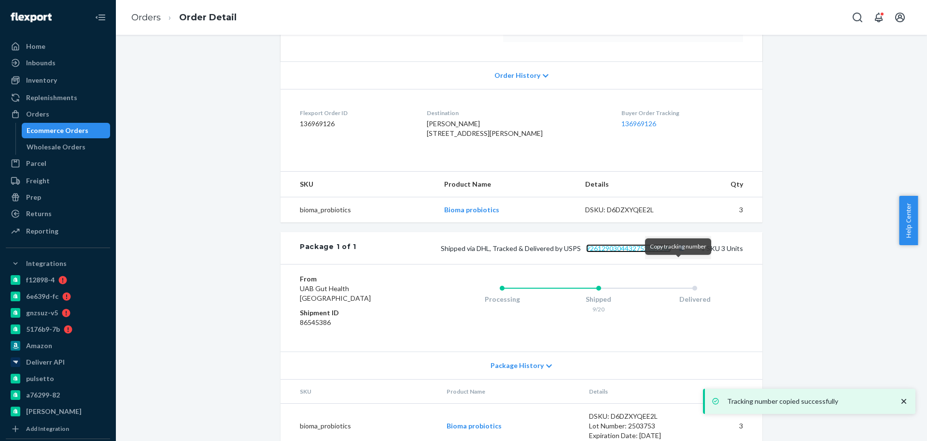
click at [641, 252] on link "9261290304432752039500" at bounding box center [628, 248] width 85 height 8
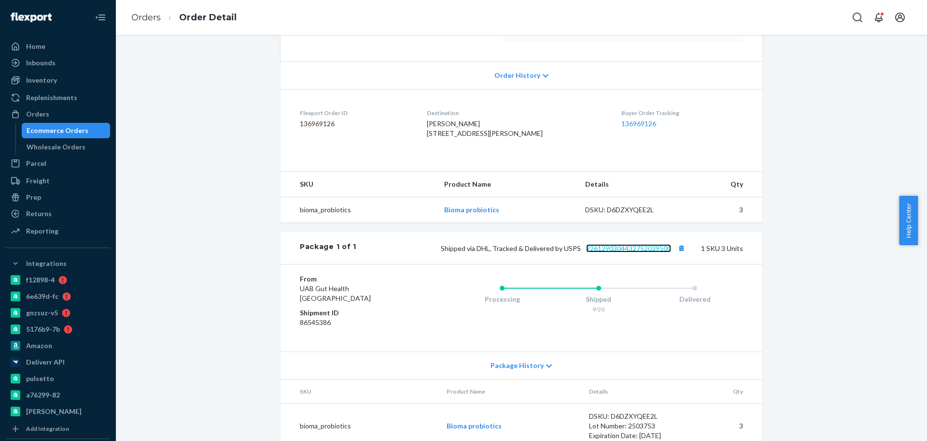
scroll to position [0, 0]
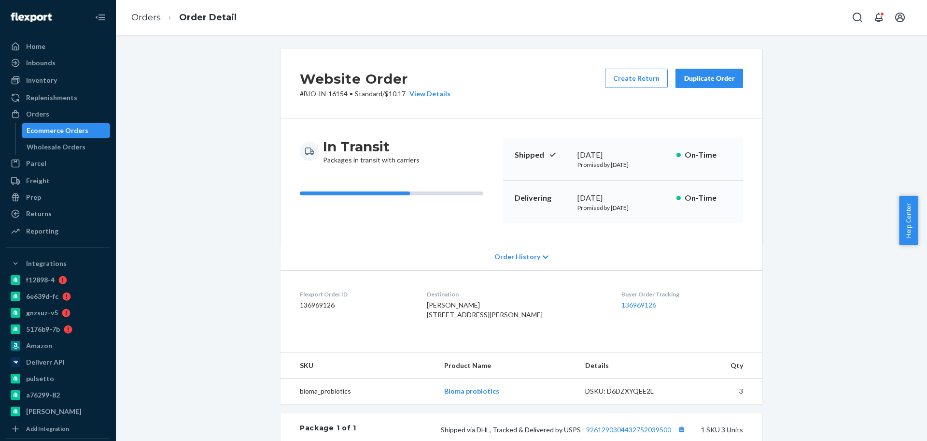
click at [86, 133] on div "Ecommerce Orders" at bounding box center [66, 131] width 87 height 14
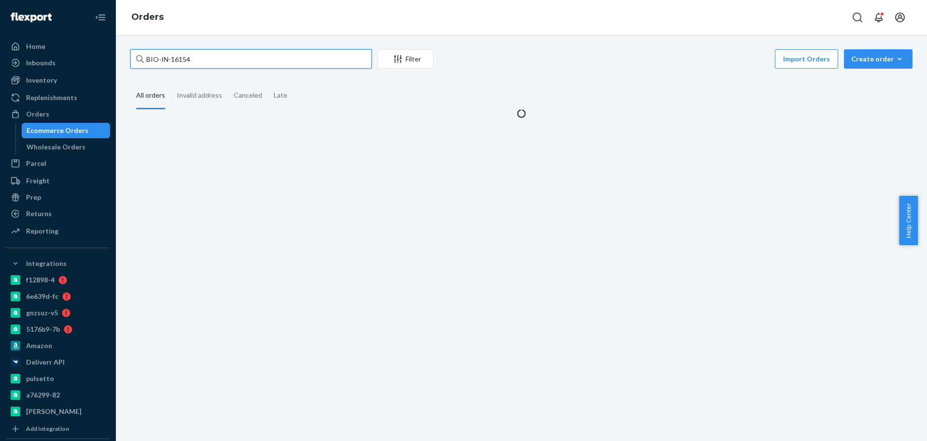
click at [242, 59] on input "BIO-IN-16154" at bounding box center [251, 58] width 242 height 19
paste input "2740211"
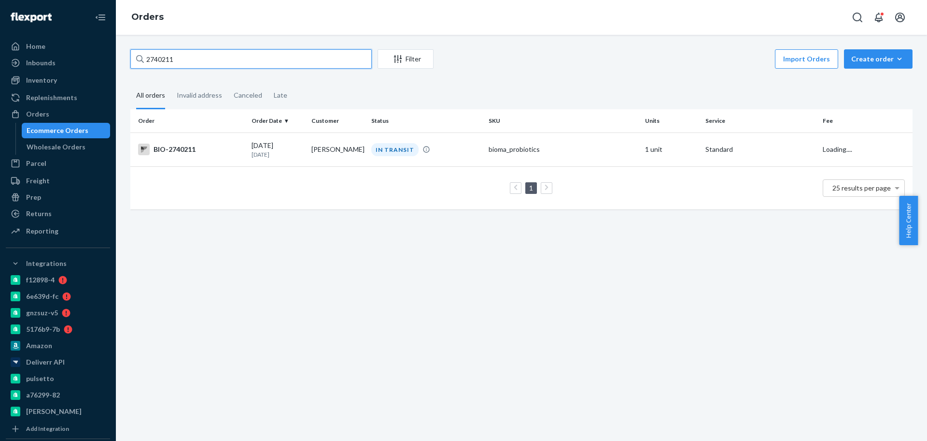
type input "2740211"
click at [223, 151] on div "BIO-2740211" at bounding box center [191, 149] width 106 height 12
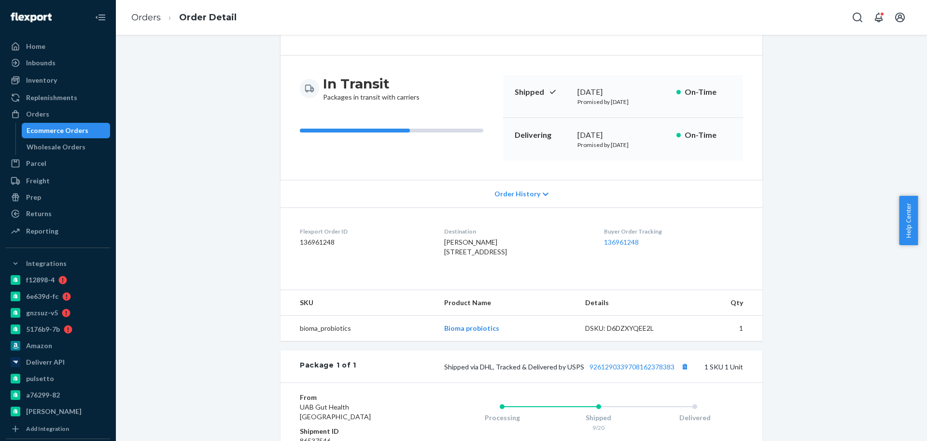
scroll to position [181, 0]
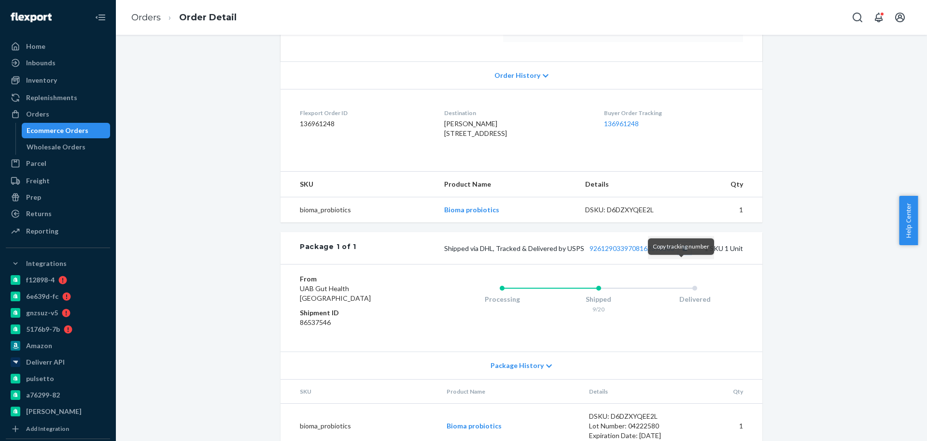
click at [680, 254] on button "Copy tracking number" at bounding box center [685, 248] width 13 height 13
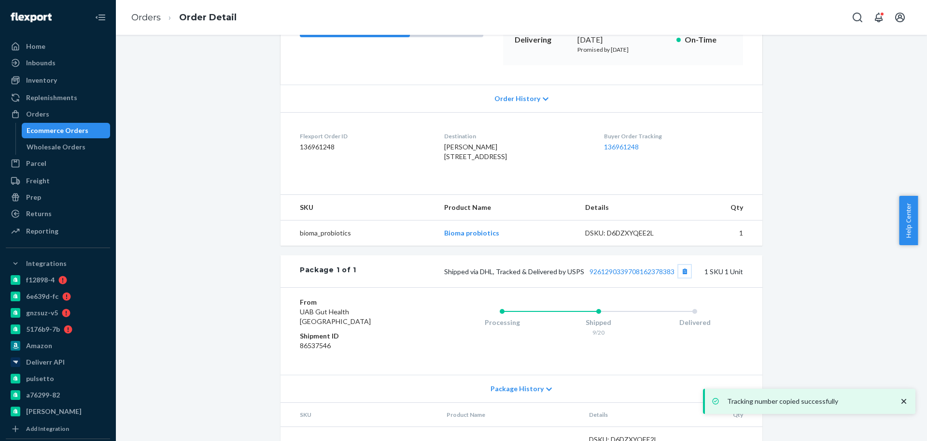
scroll to position [219, 0]
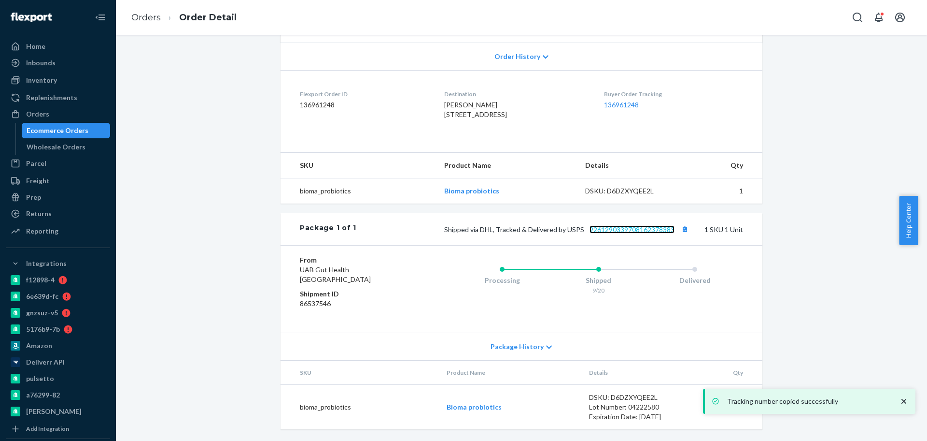
click at [614, 230] on link "9261290339708162378383" at bounding box center [632, 229] width 85 height 8
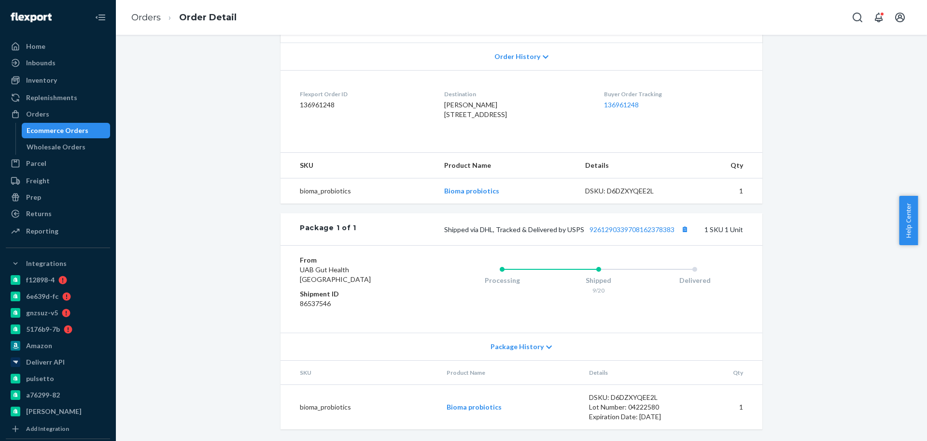
click at [214, 157] on div "Website Order # BIO-2740211 • Standard / $6.01 View Details Create Return Dupli…" at bounding box center [521, 144] width 797 height 591
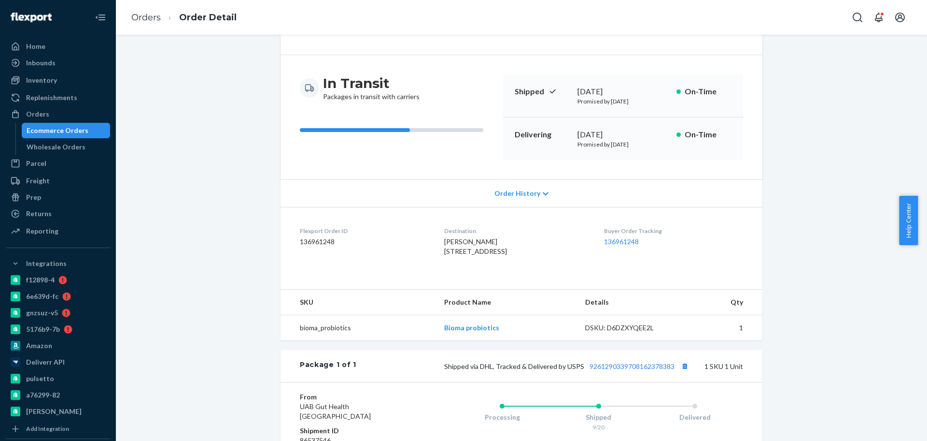
scroll to position [0, 0]
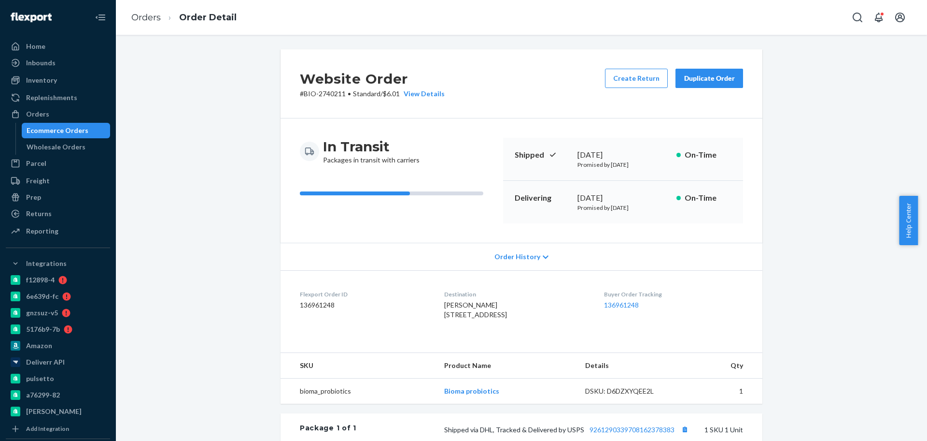
click at [91, 131] on div "Ecommerce Orders" at bounding box center [66, 131] width 87 height 14
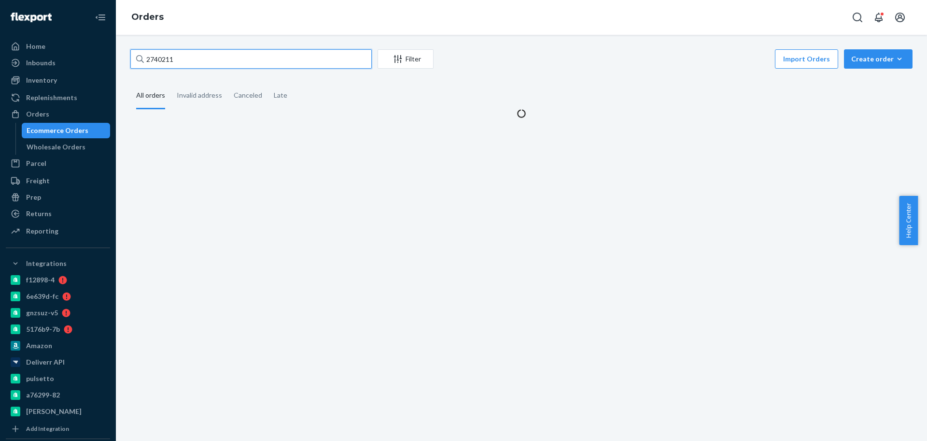
click at [229, 65] on input "2740211" at bounding box center [251, 58] width 242 height 19
click at [231, 64] on input "2740211" at bounding box center [251, 58] width 242 height 19
paste input "[PERSON_NAME]"
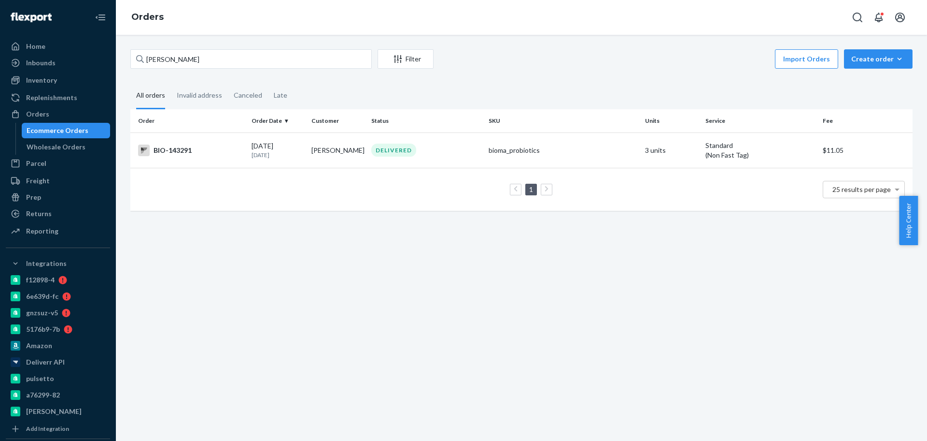
click at [554, 75] on div "[PERSON_NAME] Filter Import Orders Create order Ecommerce order Removal order A…" at bounding box center [521, 134] width 797 height 171
click at [506, 85] on fieldset "All orders Invalid address Canceled Late" at bounding box center [521, 96] width 782 height 27
click at [514, 89] on fieldset "All orders Invalid address Canceled Late" at bounding box center [521, 96] width 782 height 27
click at [212, 59] on input "[PERSON_NAME]" at bounding box center [251, 58] width 242 height 19
paste input "2745545"
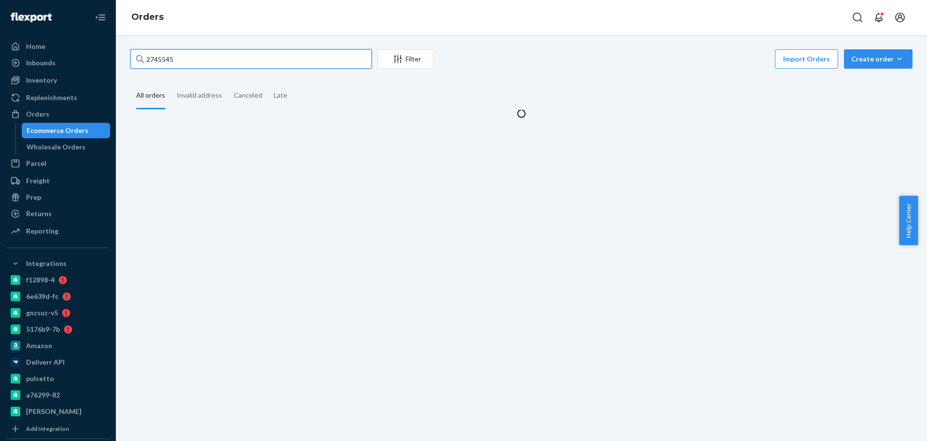
type input "2745545"
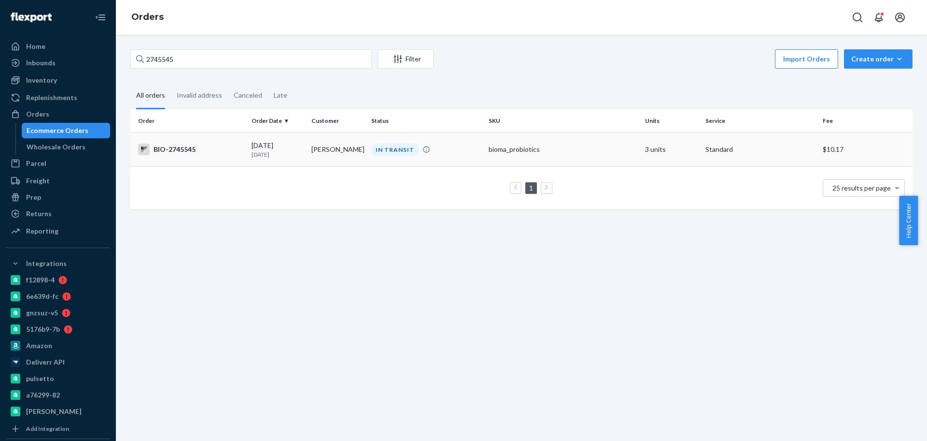
click at [210, 158] on td "BIO-2745545" at bounding box center [188, 149] width 117 height 34
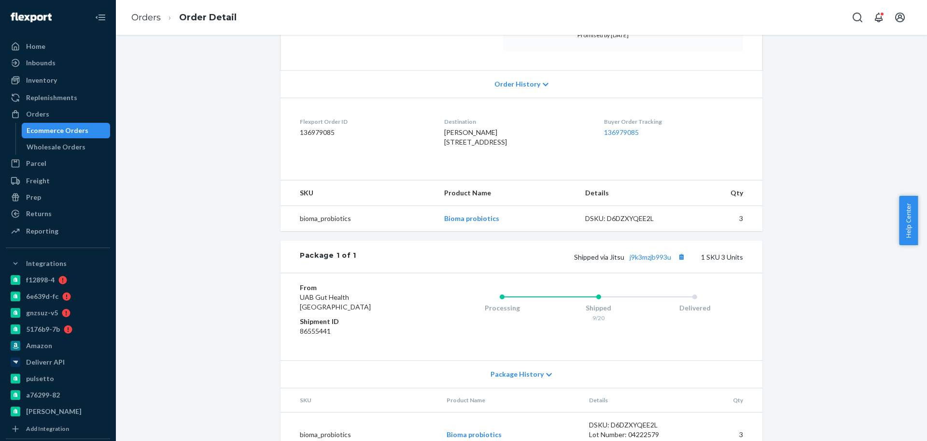
scroll to position [181, 0]
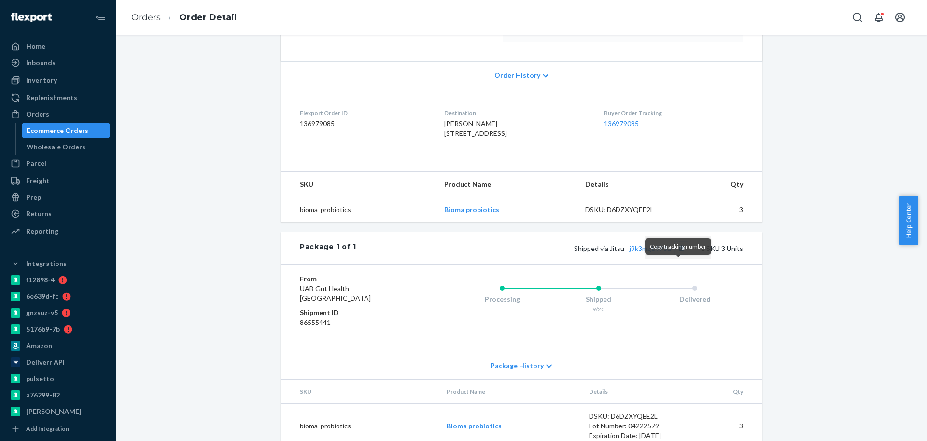
click at [680, 254] on button "Copy tracking number" at bounding box center [681, 248] width 13 height 13
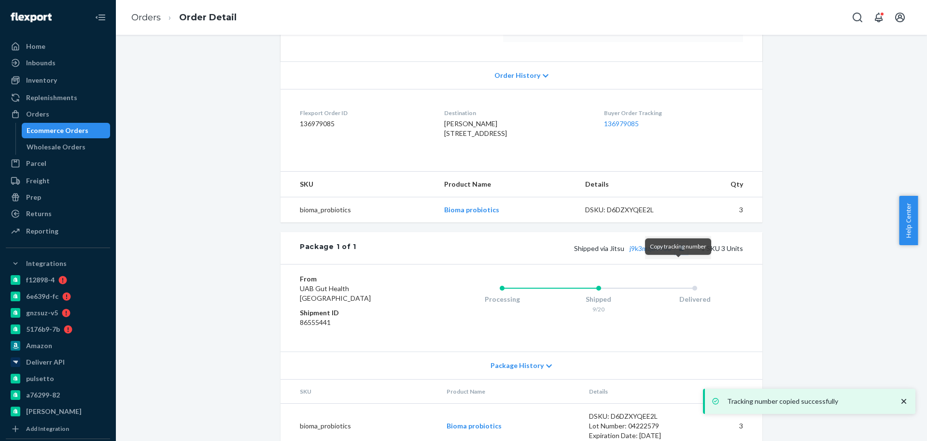
click at [680, 254] on button "Copy tracking number" at bounding box center [681, 248] width 13 height 13
click at [649, 252] on link "j9k3mzjb993u" at bounding box center [651, 248] width 42 height 8
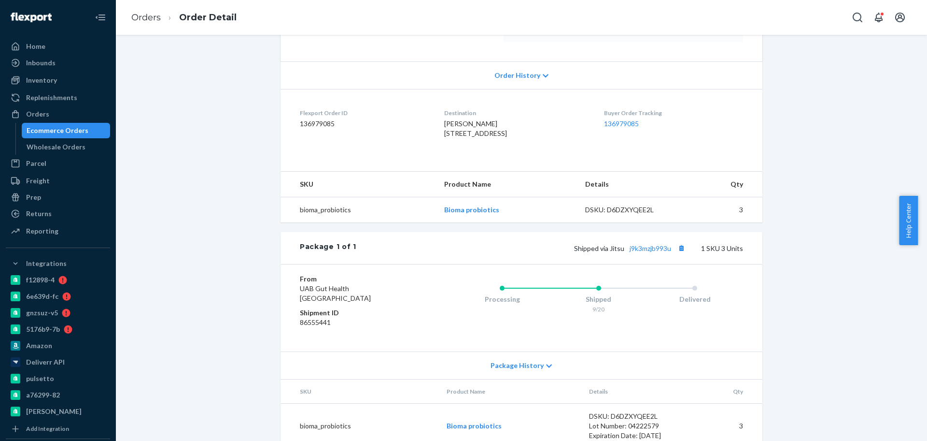
drag, startPoint x: 74, startPoint y: 128, endPoint x: 118, endPoint y: 118, distance: 45.0
click at [74, 128] on div "Ecommerce Orders" at bounding box center [58, 131] width 62 height 10
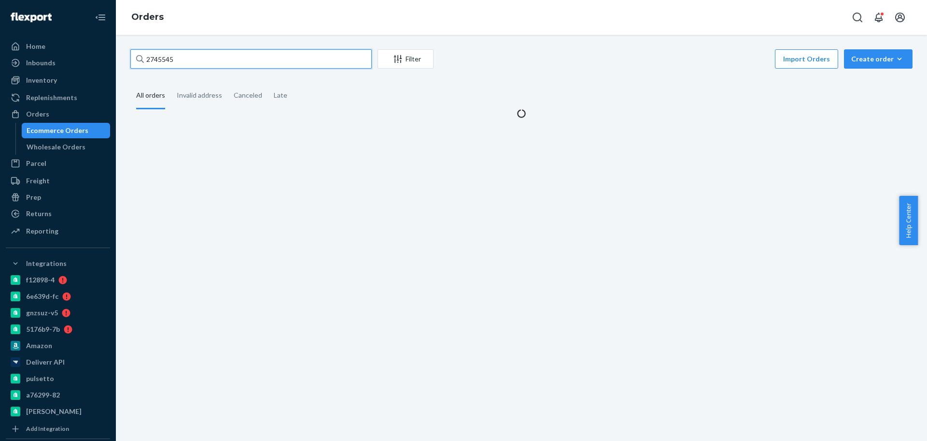
click at [235, 58] on input "2745545" at bounding box center [251, 58] width 242 height 19
paste input "59612"
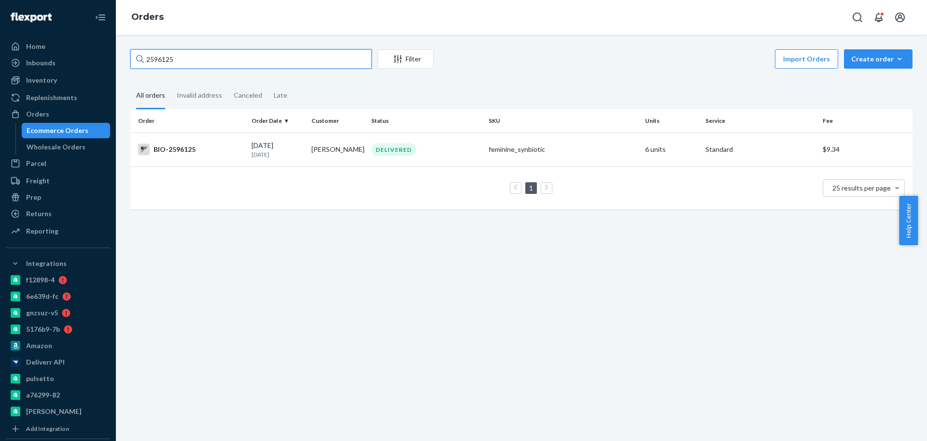
type input "2596125"
click at [219, 148] on div "BIO-2596125" at bounding box center [191, 149] width 106 height 12
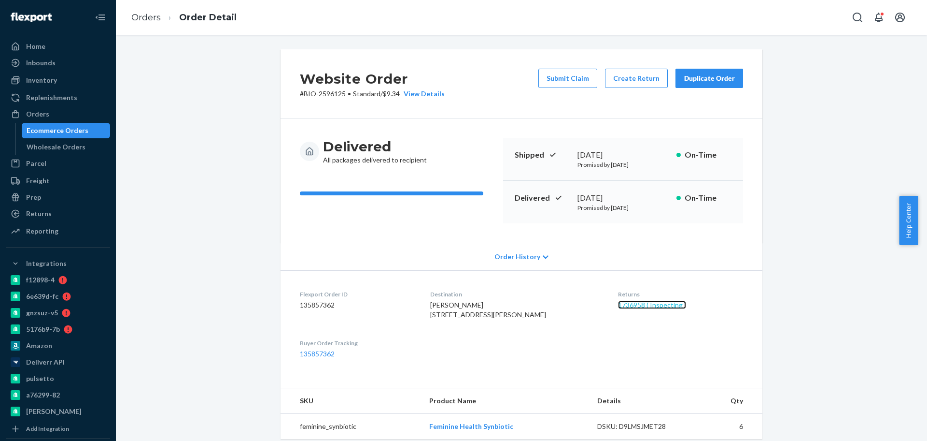
click at [619, 308] on link "1736958 ( Inspecting )" at bounding box center [652, 304] width 68 height 8
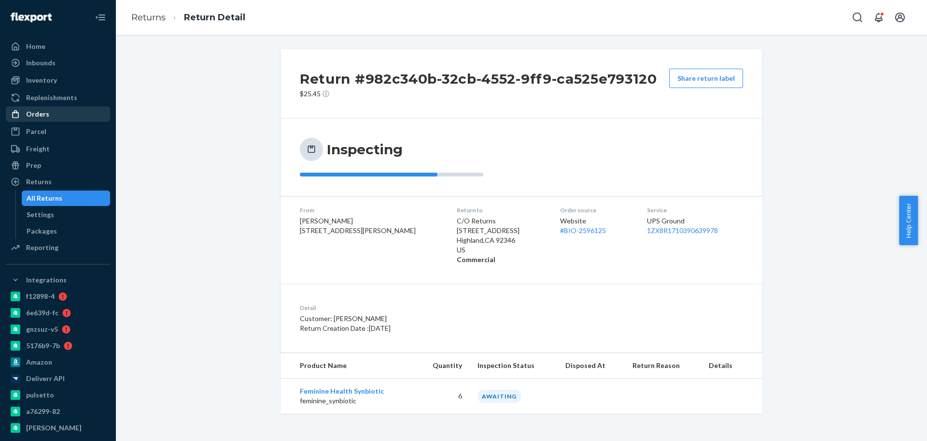
click at [52, 111] on div "Orders" at bounding box center [58, 114] width 102 height 14
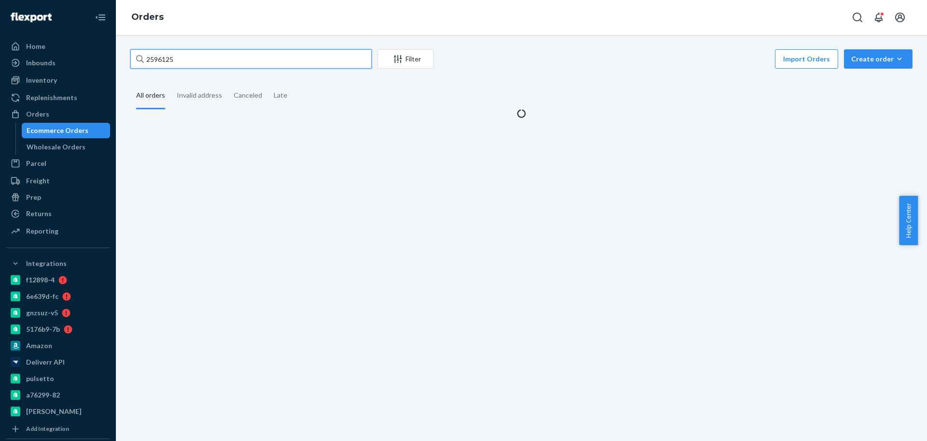
click at [244, 57] on input "2596125" at bounding box center [251, 58] width 242 height 19
paste input "2704144"
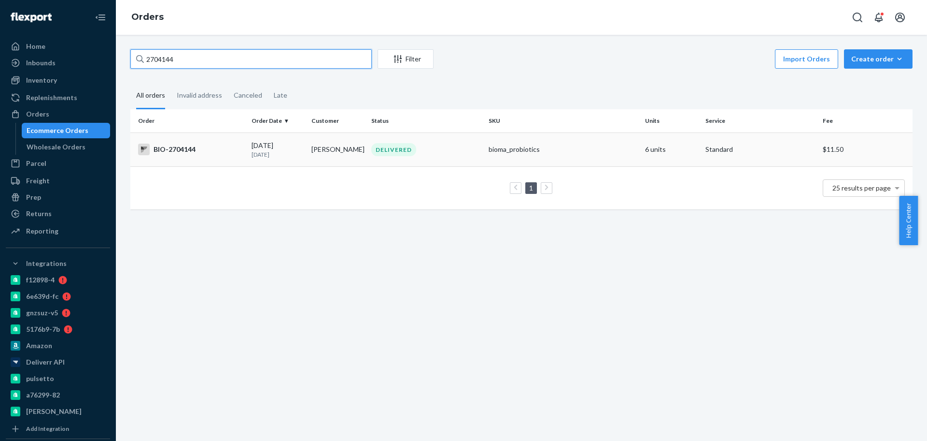
type input "2704144"
click at [214, 149] on div "BIO-2704144" at bounding box center [191, 149] width 106 height 12
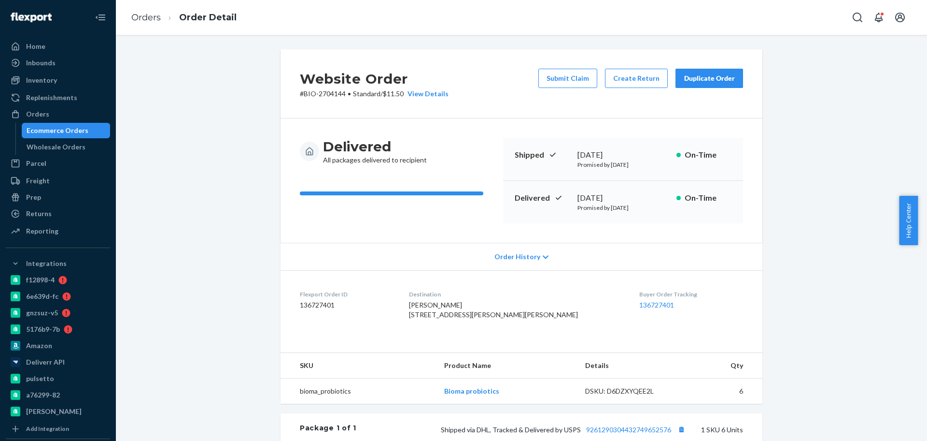
scroll to position [121, 0]
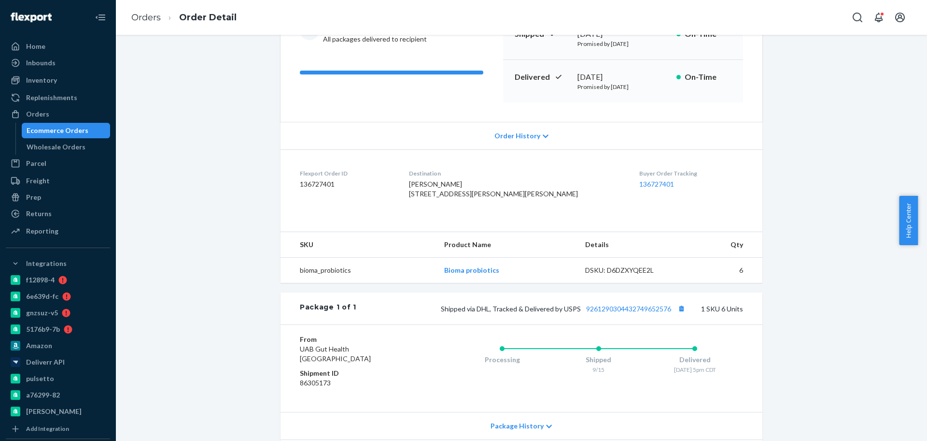
click at [55, 131] on div "Ecommerce Orders" at bounding box center [58, 131] width 62 height 10
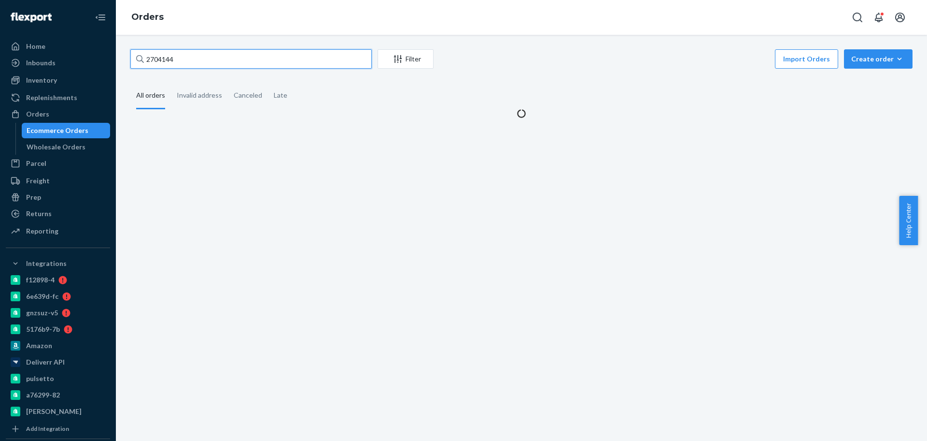
click at [201, 62] on input "2704144" at bounding box center [251, 58] width 242 height 19
paste input "269855"
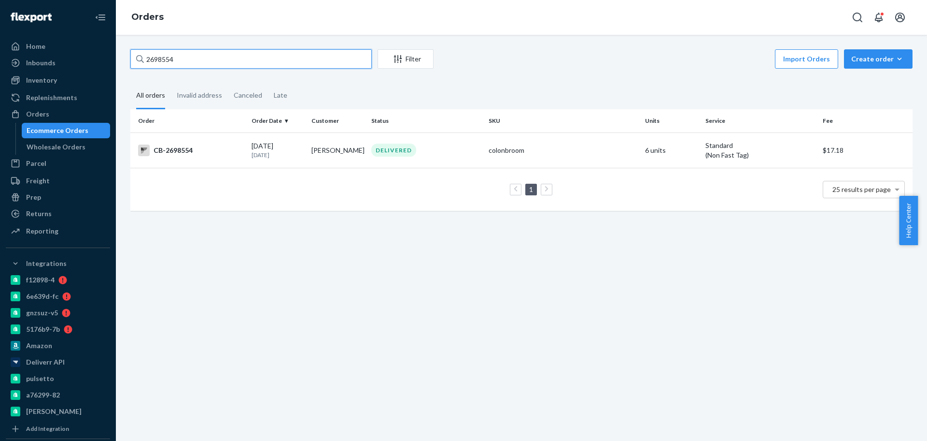
click at [232, 58] on input "2698554" at bounding box center [251, 58] width 242 height 19
paste input "61"
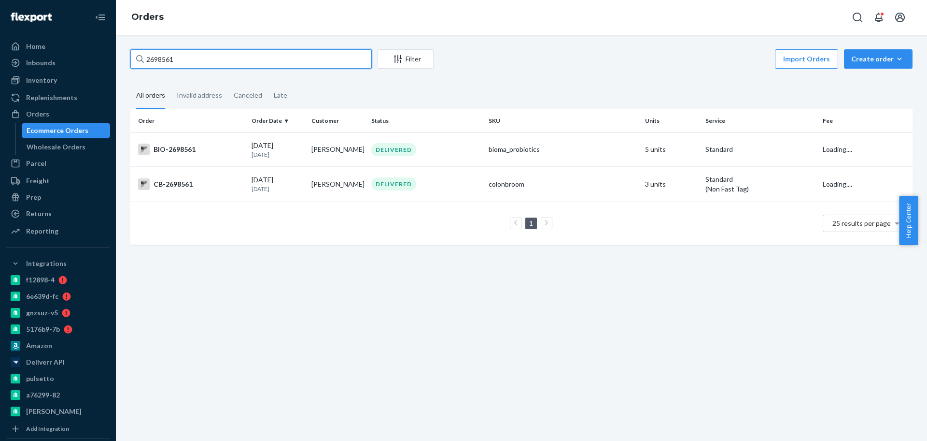
type input "2698561"
click at [192, 149] on div "BIO-2698561" at bounding box center [191, 149] width 106 height 12
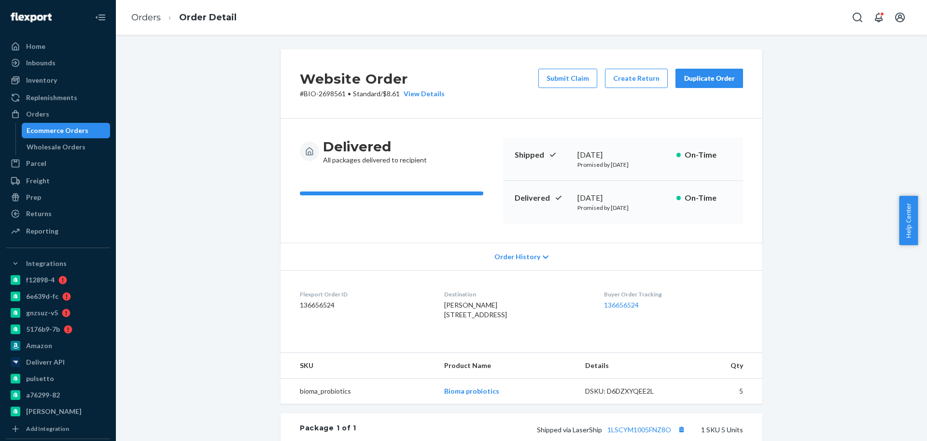
click at [65, 124] on div "Ecommerce Orders" at bounding box center [66, 131] width 87 height 14
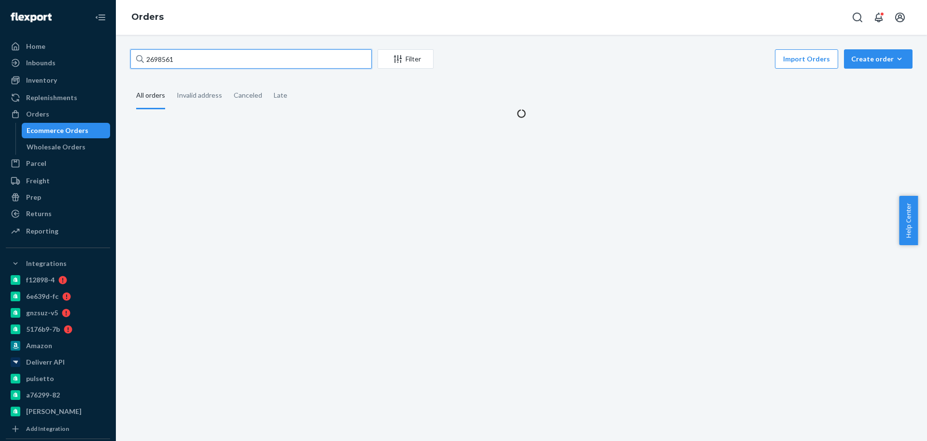
click at [212, 62] on input "2698561" at bounding box center [251, 58] width 242 height 19
paste input "2586926"
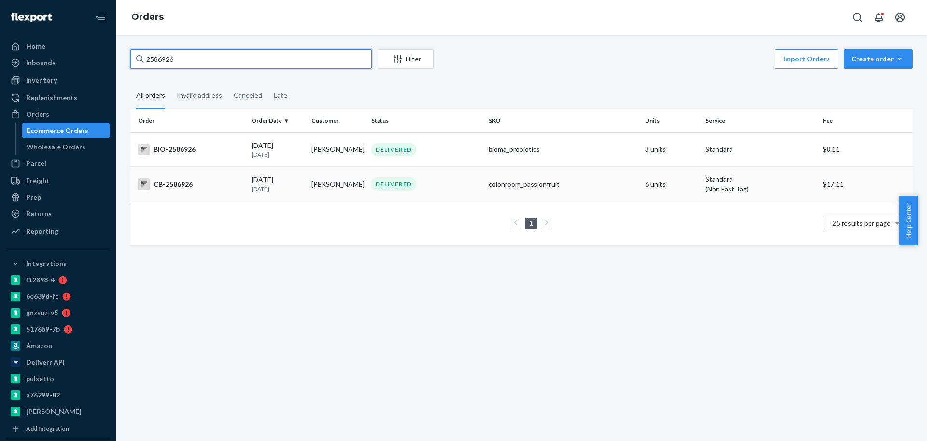
type input "2586926"
click at [197, 148] on div "BIO-2586926" at bounding box center [191, 149] width 106 height 12
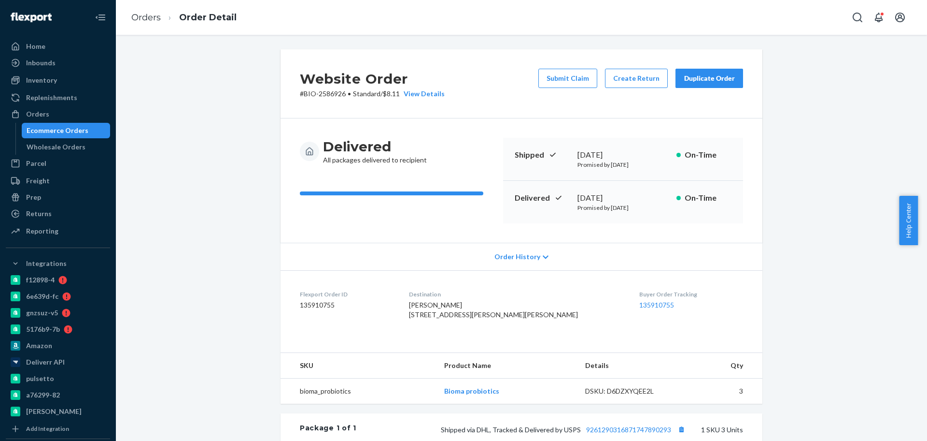
click at [62, 129] on div "Ecommerce Orders" at bounding box center [58, 131] width 62 height 10
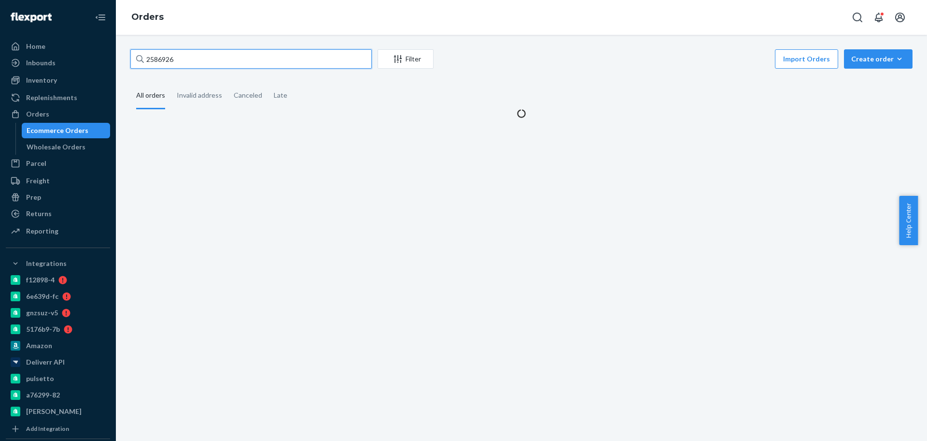
click at [219, 57] on input "2586926" at bounding box center [251, 58] width 242 height 19
paste input "2678320"
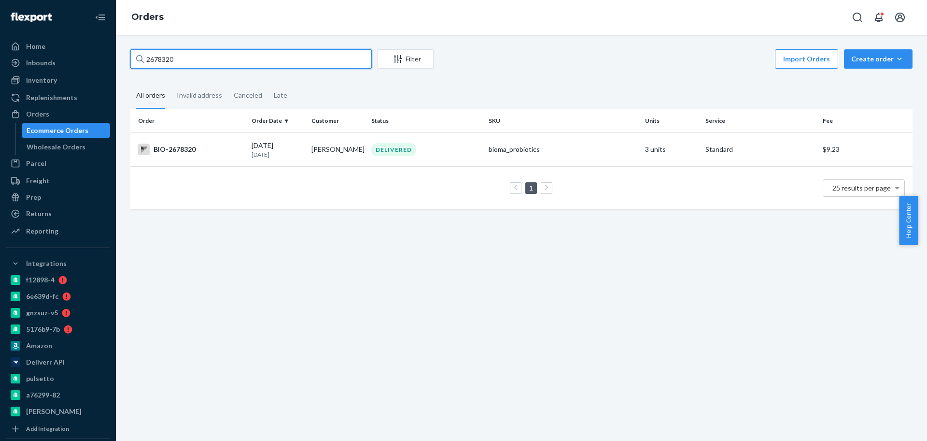
click at [213, 64] on input "2678320" at bounding box center [251, 58] width 242 height 19
paste input "763325"
type input "2763325"
click at [208, 151] on div "BIO-2763325" at bounding box center [191, 149] width 106 height 12
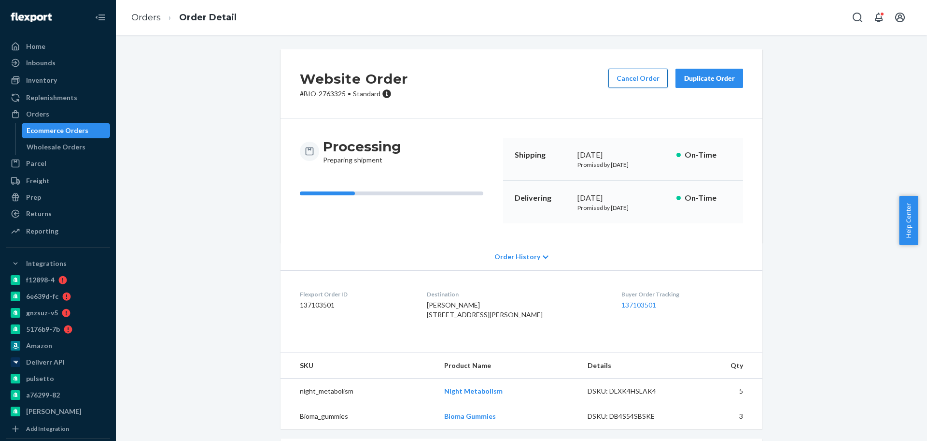
click at [634, 75] on button "Cancel Order" at bounding box center [638, 78] width 59 height 19
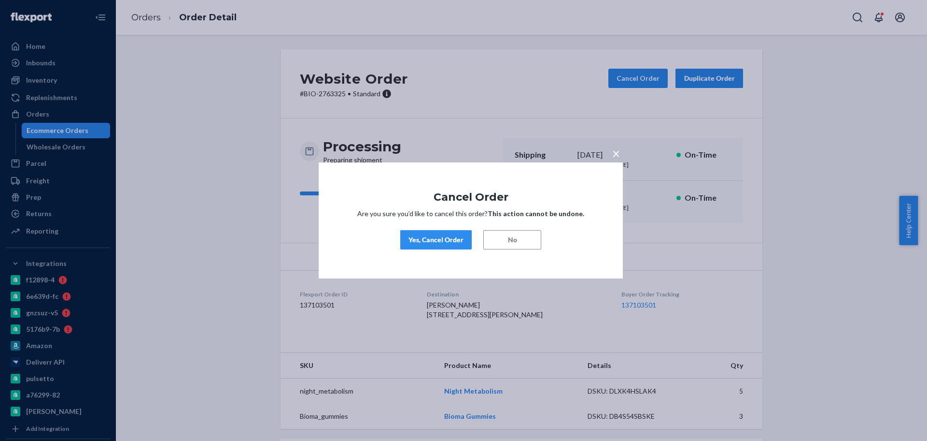
click at [444, 236] on div "Yes, Cancel Order" at bounding box center [436, 240] width 55 height 10
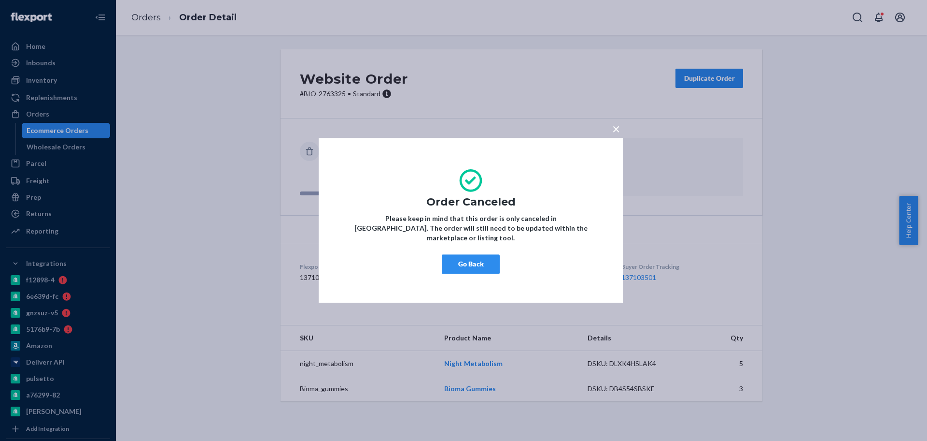
click at [470, 258] on button "Go Back" at bounding box center [471, 264] width 58 height 19
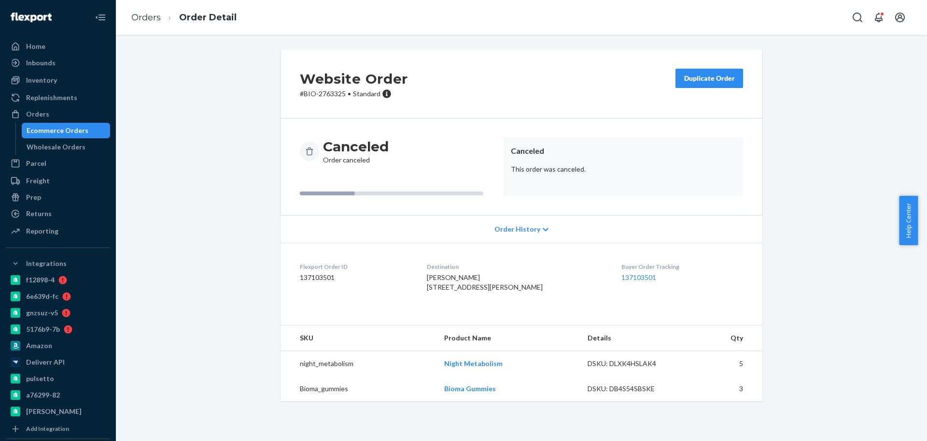
click at [209, 134] on div "Website Order # BIO-2763325 • Standard Duplicate Order Canceled Order canceled …" at bounding box center [521, 230] width 797 height 363
click at [210, 171] on div "Website Order # BIO-2763325 • Standard Duplicate Order Canceled Order canceled …" at bounding box center [521, 230] width 797 height 363
click at [236, 250] on div "Website Order # BIO-2763325 • Standard Duplicate Order Canceled Order canceled …" at bounding box center [521, 230] width 797 height 363
click at [255, 196] on div "Website Order # BIO-2763325 • Standard Duplicate Order Canceled Order canceled …" at bounding box center [521, 230] width 797 height 363
click at [211, 112] on div "Website Order # BIO-2763325 • Standard Duplicate Order Canceled Order canceled …" at bounding box center [521, 230] width 797 height 363
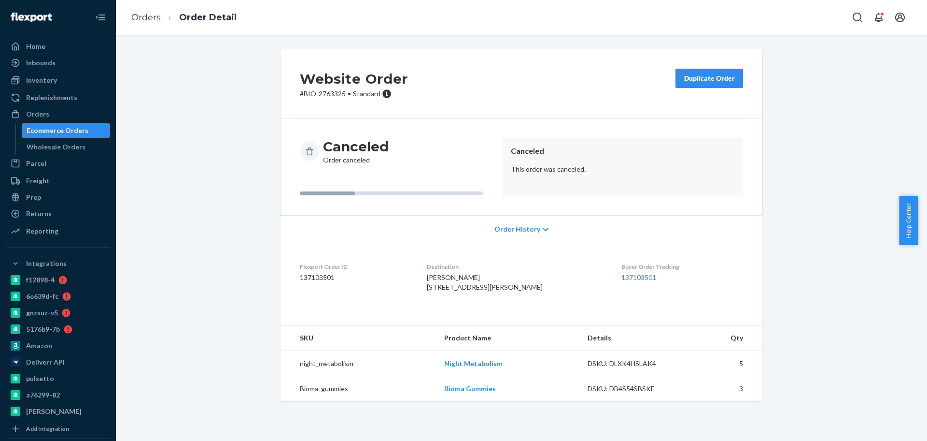
click at [237, 145] on div "Website Order # BIO-2763325 • Standard Duplicate Order Canceled Order canceled …" at bounding box center [521, 230] width 797 height 363
click at [227, 350] on div "Website Order # BIO-2763325 • Standard Duplicate Order Canceled Order canceled …" at bounding box center [521, 230] width 797 height 363
drag, startPoint x: 229, startPoint y: 264, endPoint x: 237, endPoint y: 255, distance: 11.7
click at [230, 264] on div "Website Order # BIO-2763325 • Standard Duplicate Order Canceled Order canceled …" at bounding box center [521, 230] width 797 height 363
click at [187, 142] on div "Website Order # BIO-2763325 • Standard Duplicate Order Canceled Order canceled …" at bounding box center [521, 230] width 797 height 363
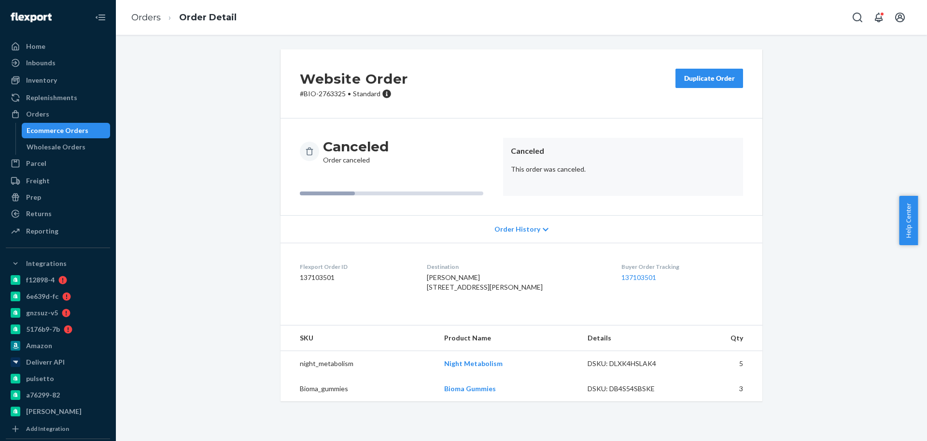
click at [288, 289] on dl "Flexport Order ID 137103501 Destination [PERSON_NAME] [STREET_ADDRESS][PERSON_N…" at bounding box center [522, 278] width 482 height 72
click at [225, 208] on div "Website Order # BIO-2763325 • Standard Duplicate Order Canceled Order canceled …" at bounding box center [521, 230] width 797 height 363
